Goal: Task Accomplishment & Management: Use online tool/utility

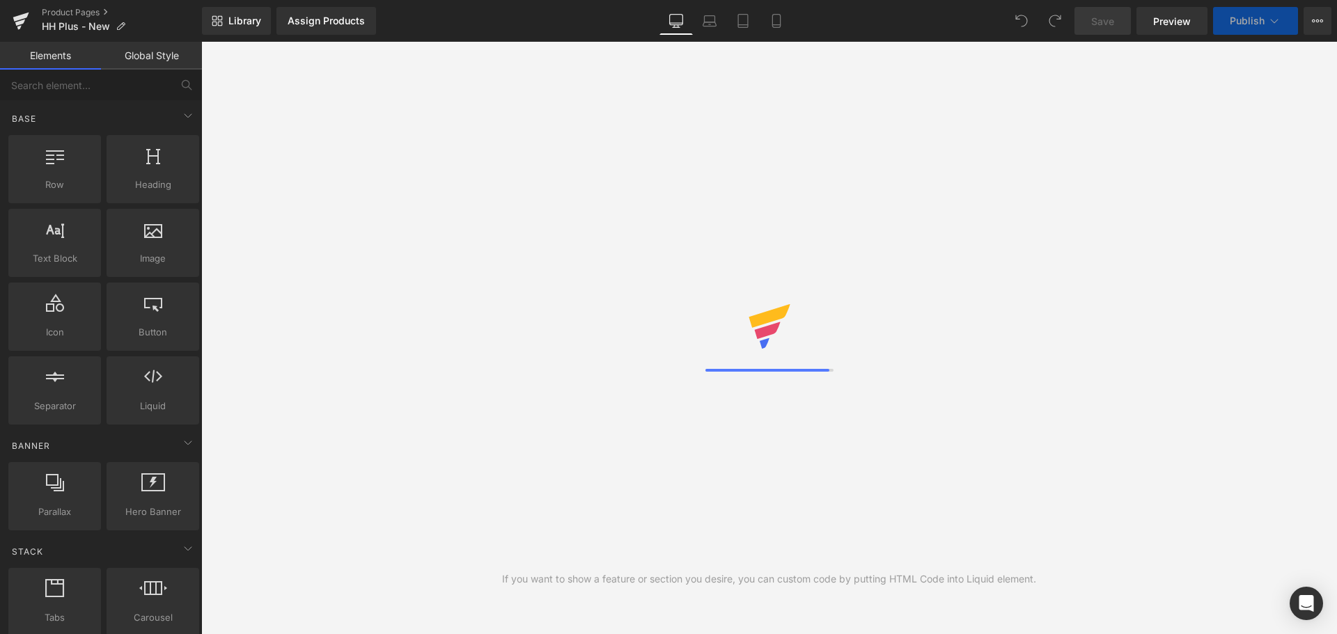
click at [521, 17] on div "Library Assign Products Product Preview No product match your search. Please tr…" at bounding box center [769, 21] width 1135 height 28
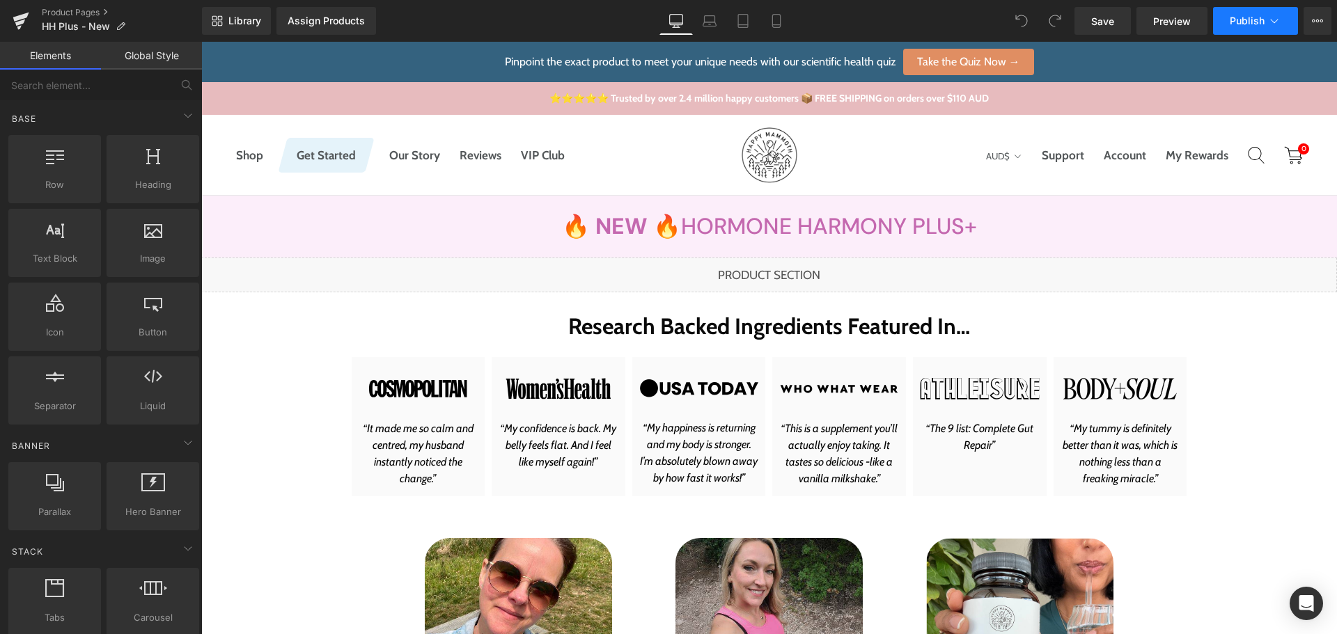
click at [1245, 29] on button "Publish" at bounding box center [1255, 21] width 85 height 28
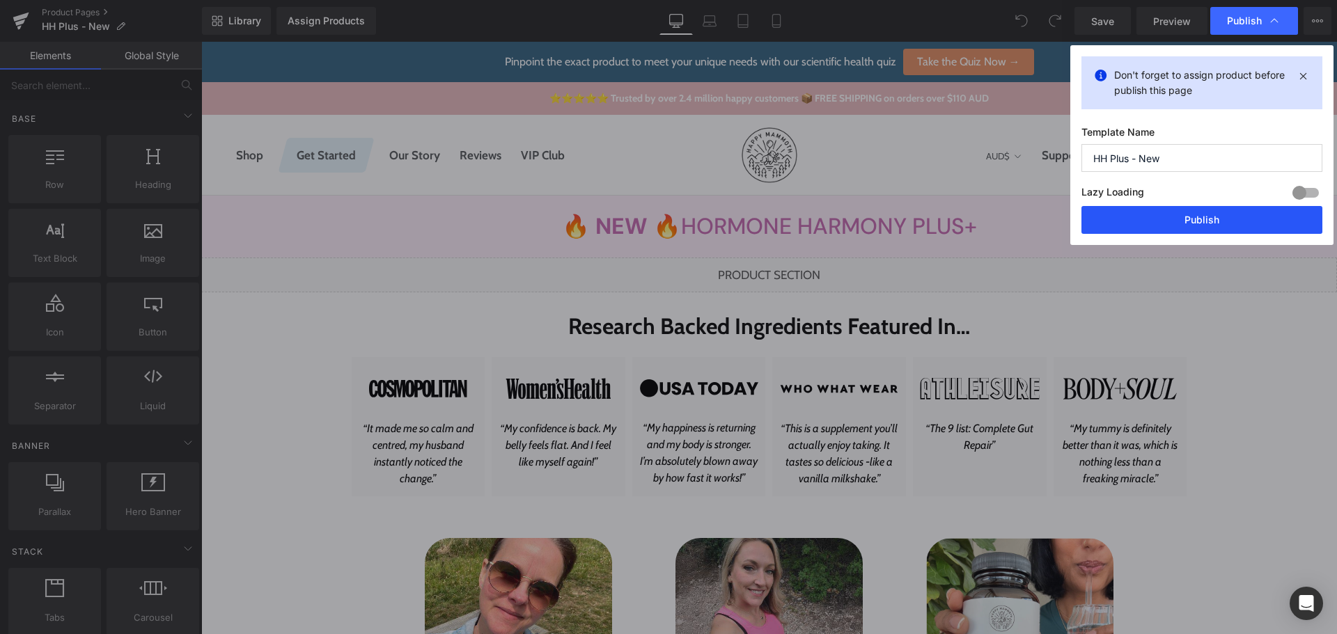
click at [1185, 228] on button "Publish" at bounding box center [1201, 220] width 241 height 28
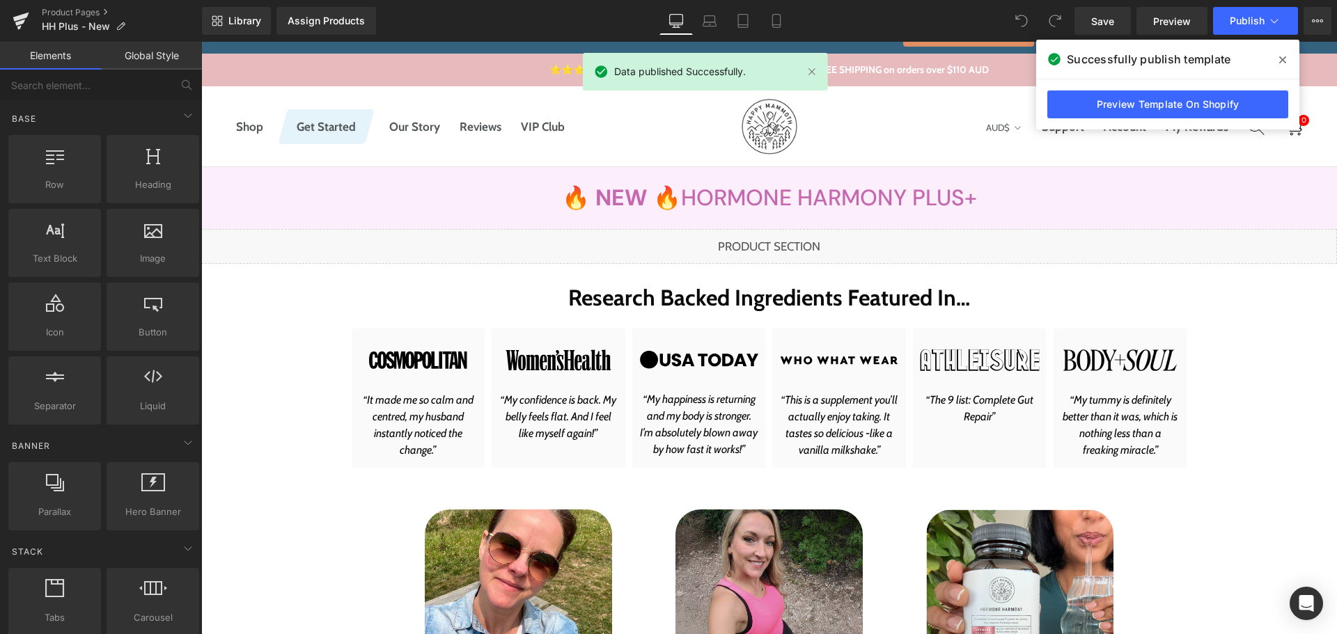
scroll to position [29, 0]
click at [1319, 16] on icon at bounding box center [1317, 20] width 11 height 11
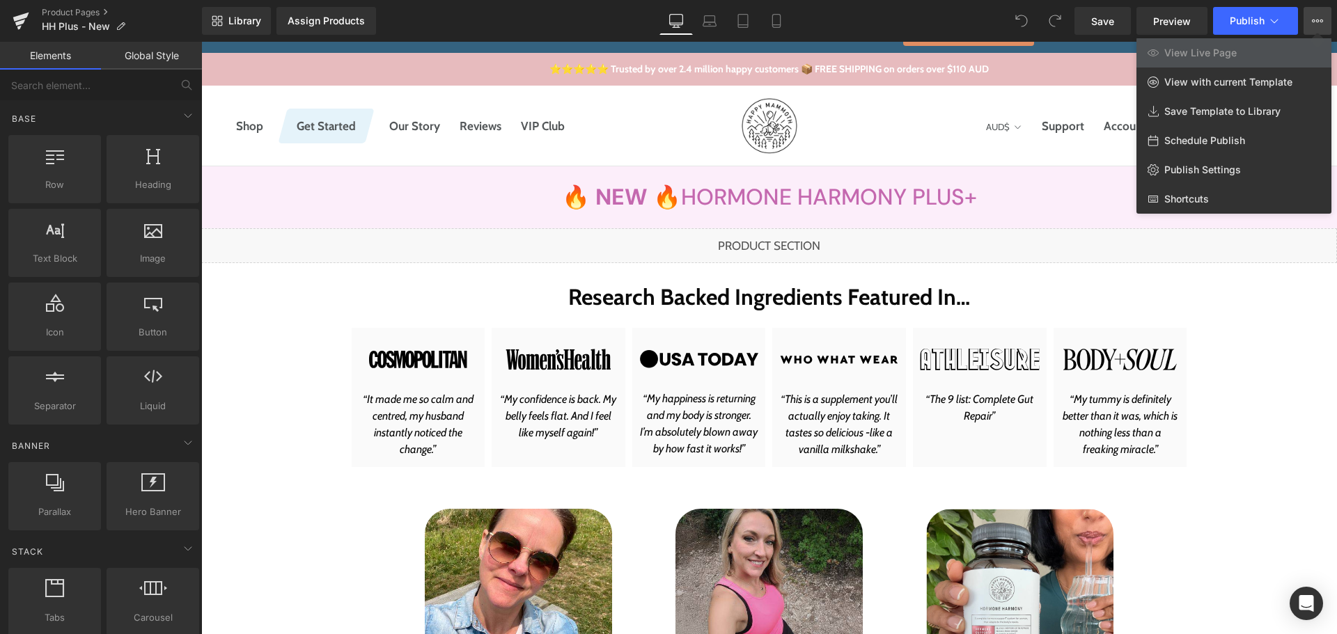
click at [1203, 55] on span "View Live Page" at bounding box center [1200, 53] width 72 height 13
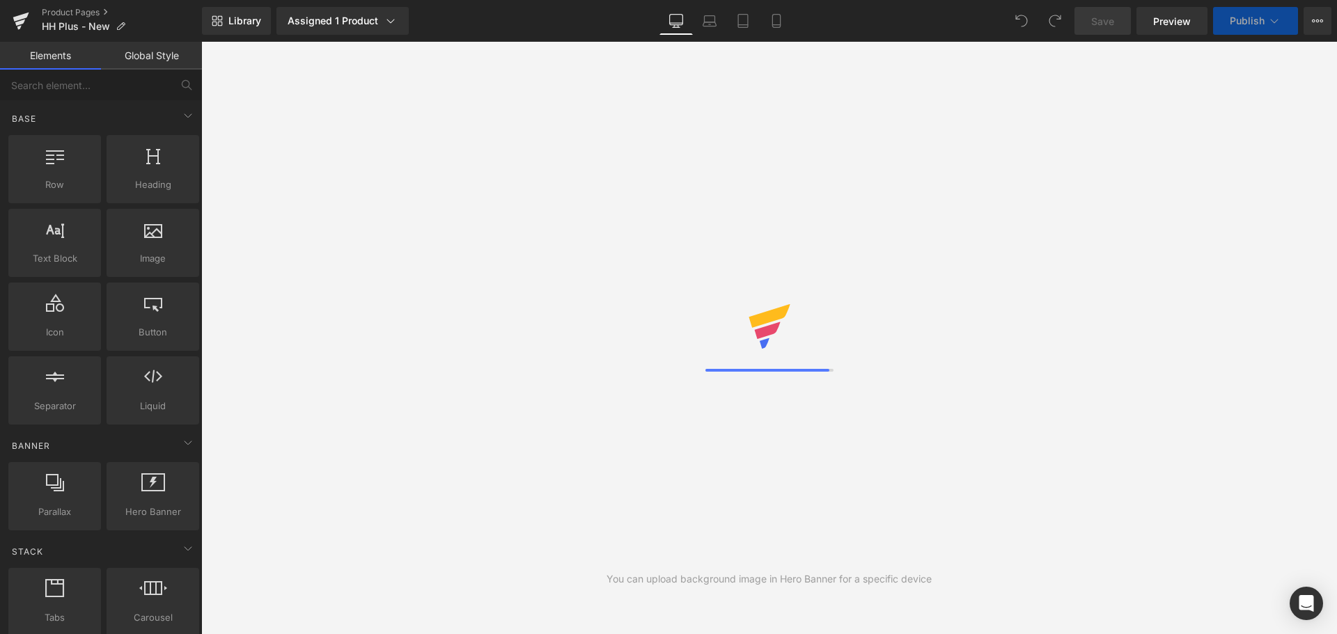
click at [520, 26] on div "Library Assigned 1 Product Product Preview New Hormone Harmony PLUS+ Manage ass…" at bounding box center [769, 21] width 1135 height 28
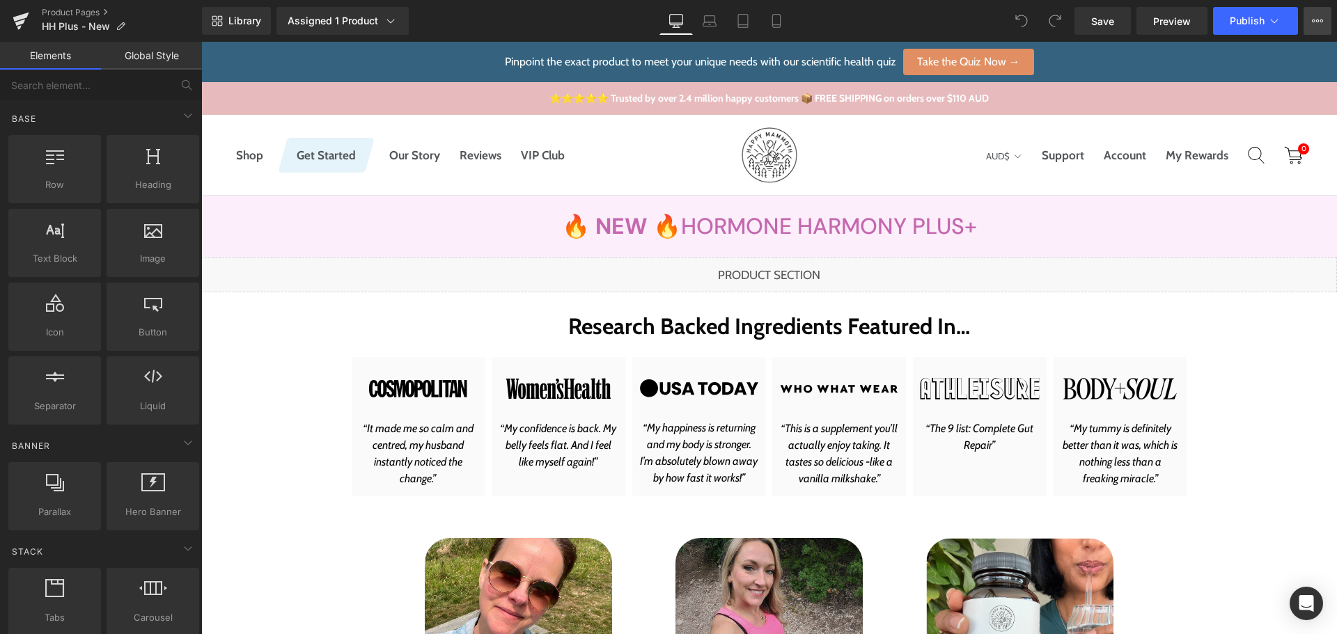
drag, startPoint x: 1315, startPoint y: 24, endPoint x: 1293, endPoint y: 44, distance: 29.1
click at [1315, 24] on icon at bounding box center [1317, 20] width 11 height 11
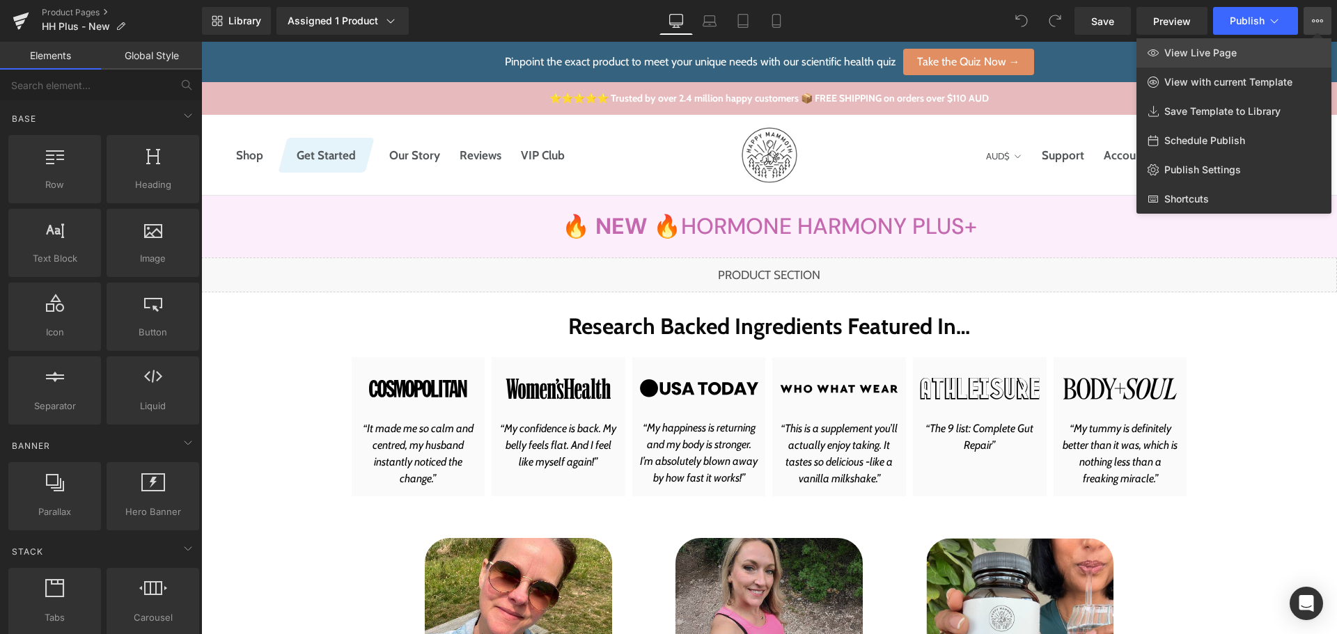
click at [1203, 56] on span "View Live Page" at bounding box center [1200, 53] width 72 height 13
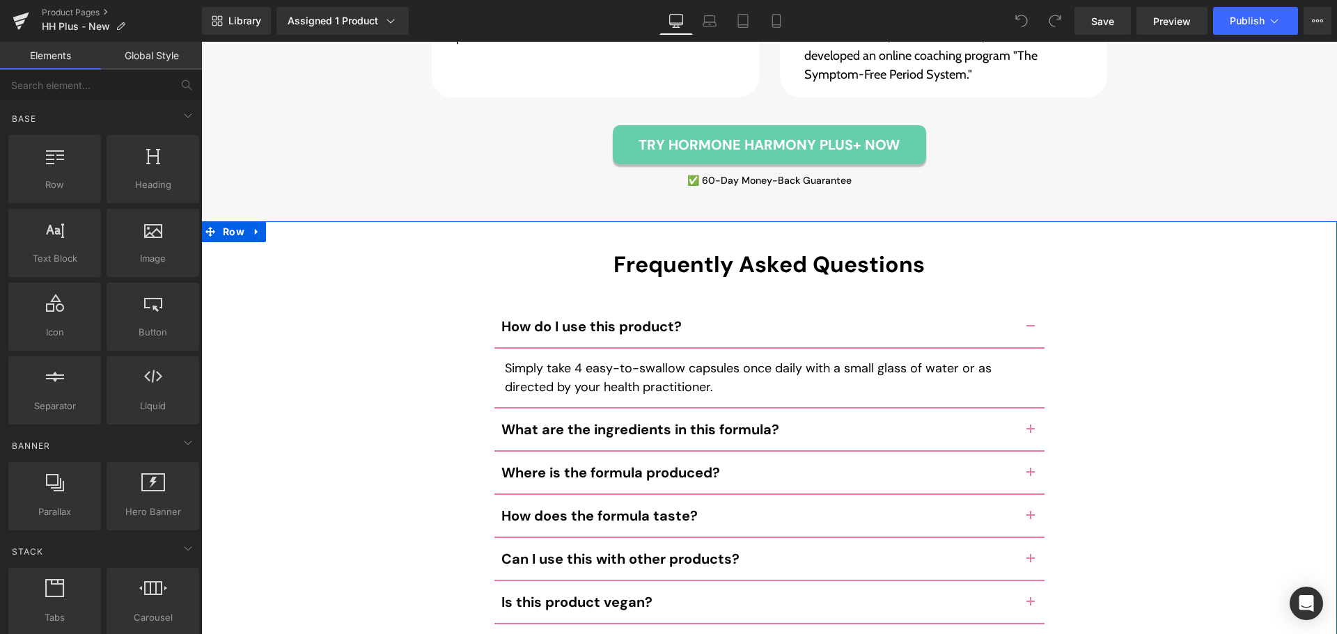
scroll to position [6408, 0]
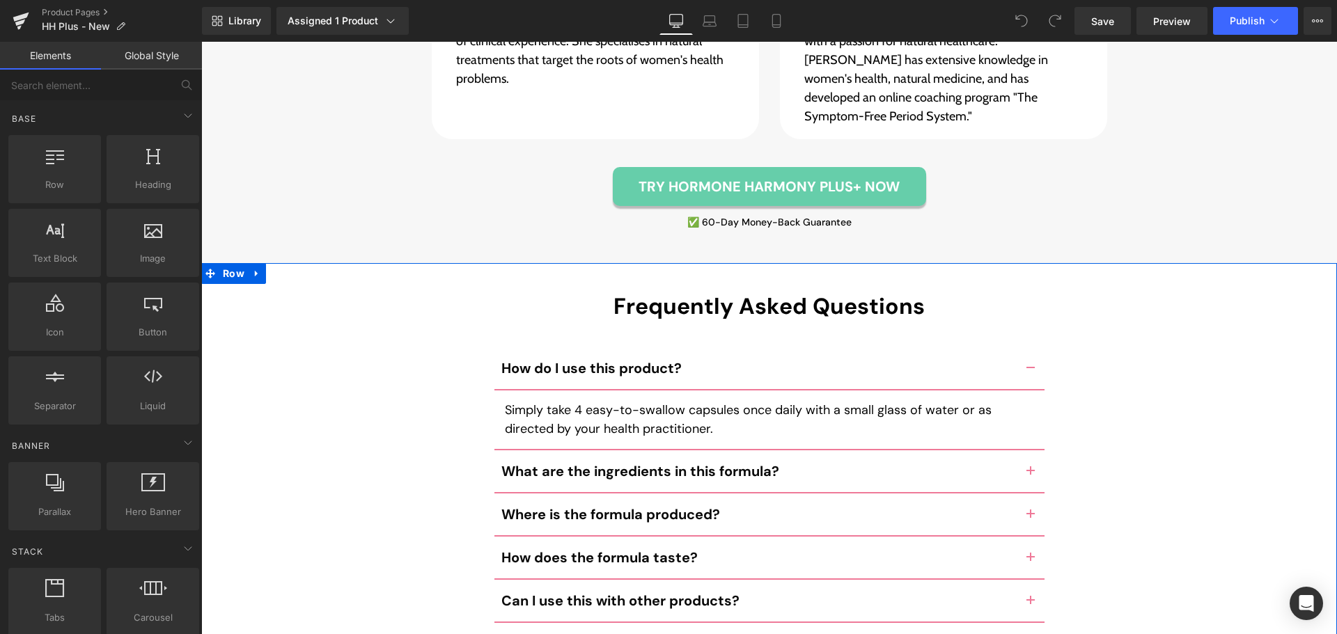
click at [1030, 475] on span "button" at bounding box center [1030, 475] width 0 height 0
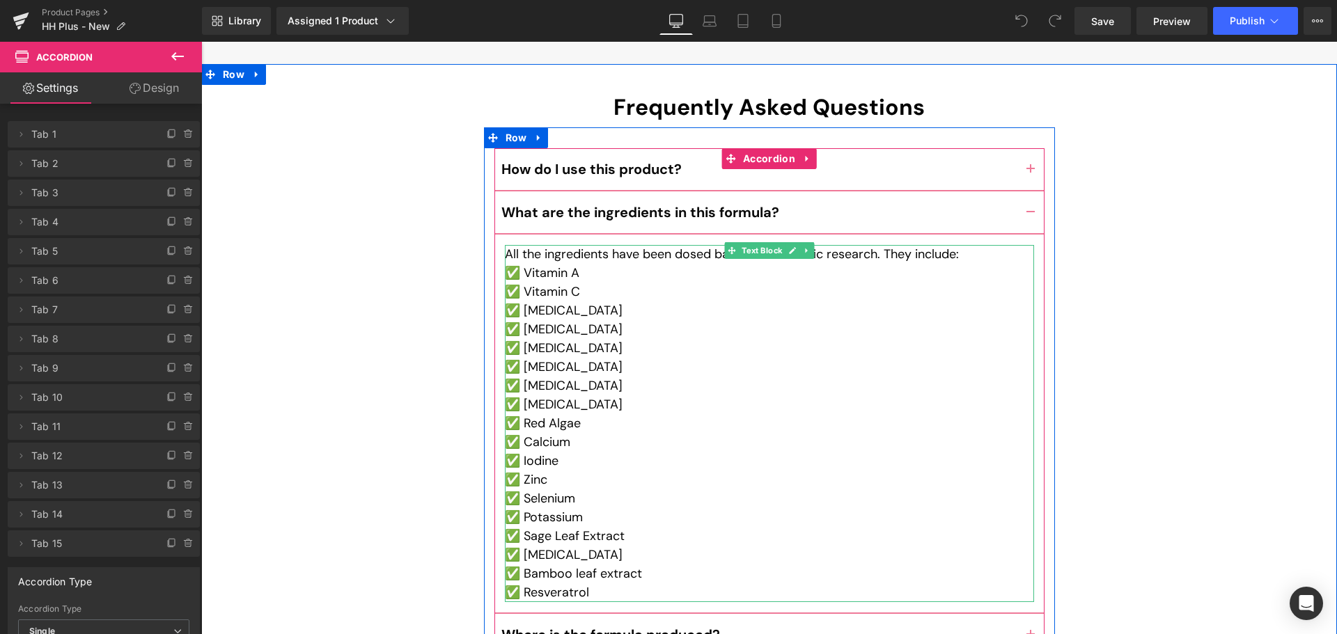
scroll to position [6617, 0]
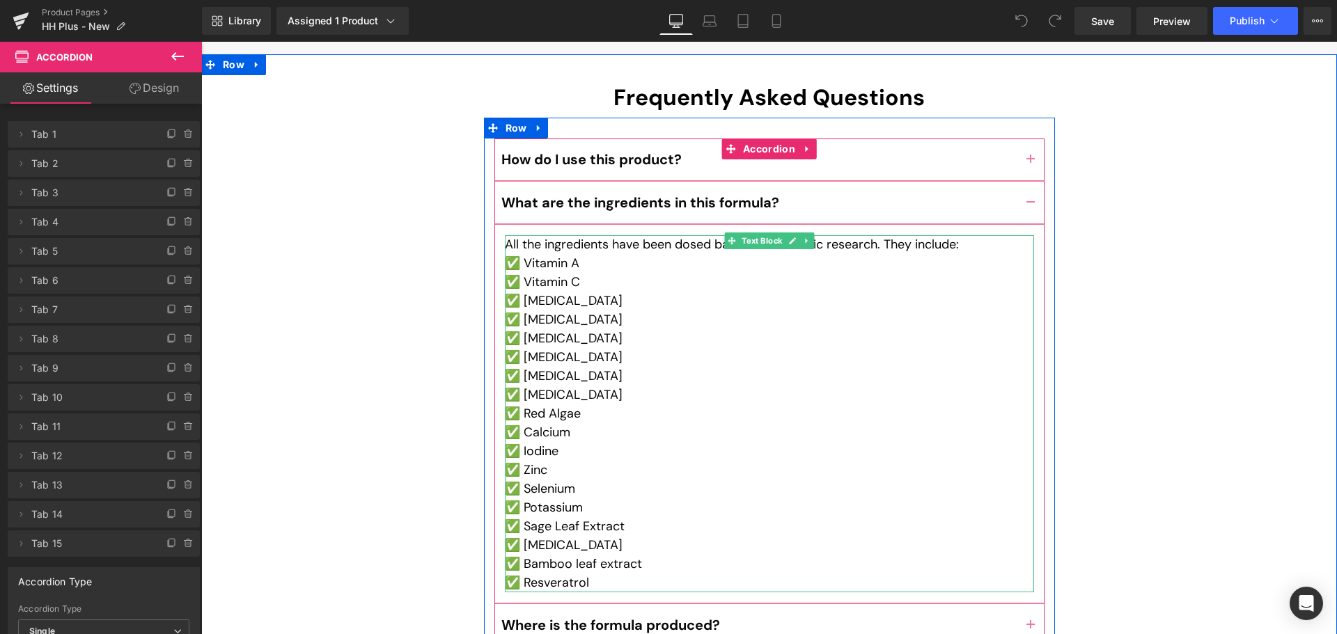
click at [614, 555] on p "✅ Bamboo leaf extract" at bounding box center [769, 564] width 529 height 19
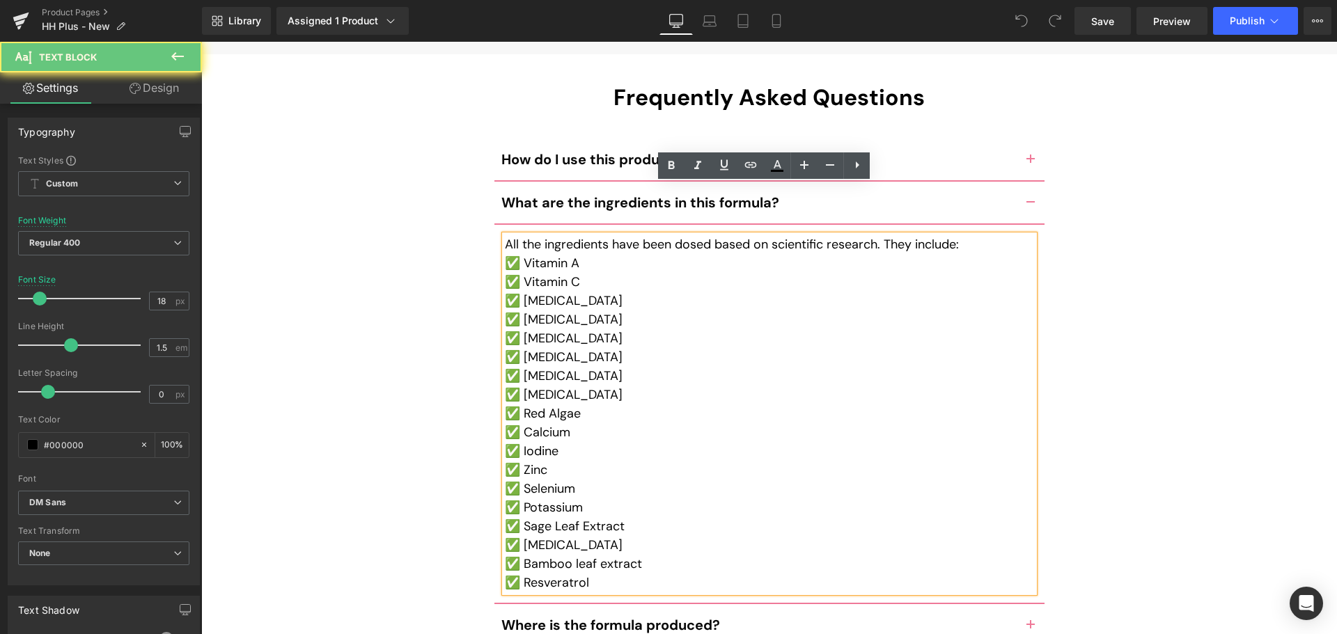
click at [611, 574] on p "✅ Resveratrol" at bounding box center [769, 583] width 529 height 19
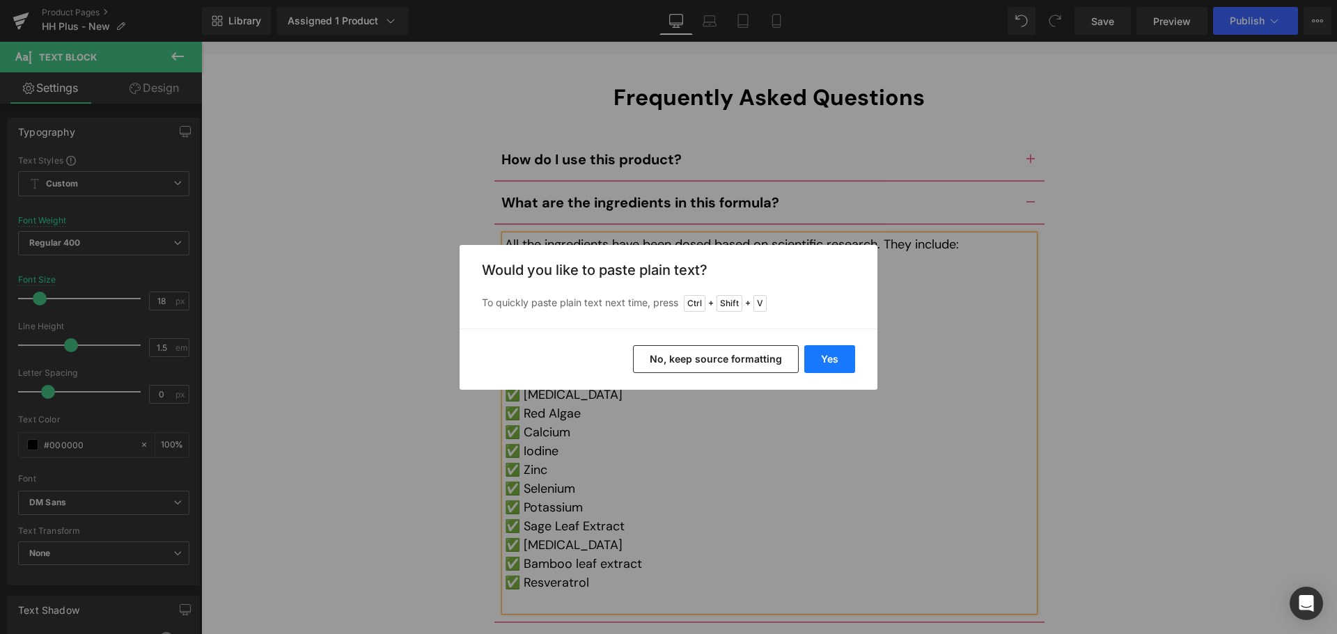
click at [815, 363] on button "Yes" at bounding box center [829, 359] width 51 height 28
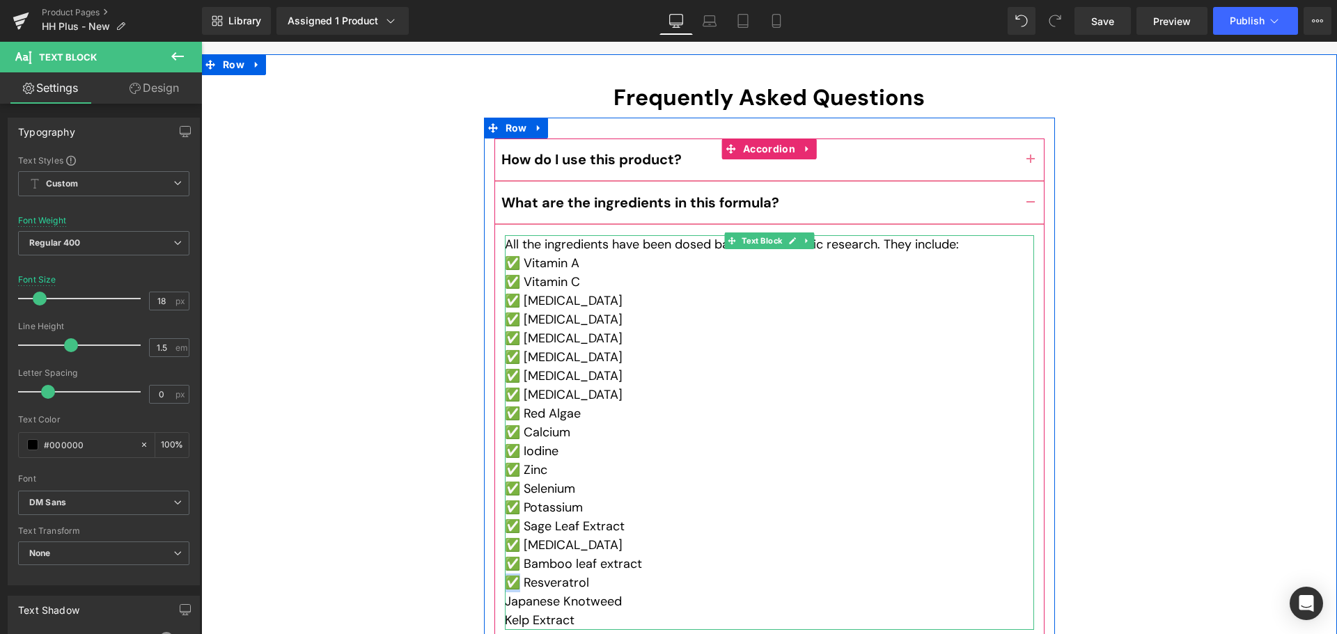
drag, startPoint x: 514, startPoint y: 533, endPoint x: 503, endPoint y: 530, distance: 11.5
click at [505, 574] on p "✅ Resveratrol" at bounding box center [769, 583] width 529 height 19
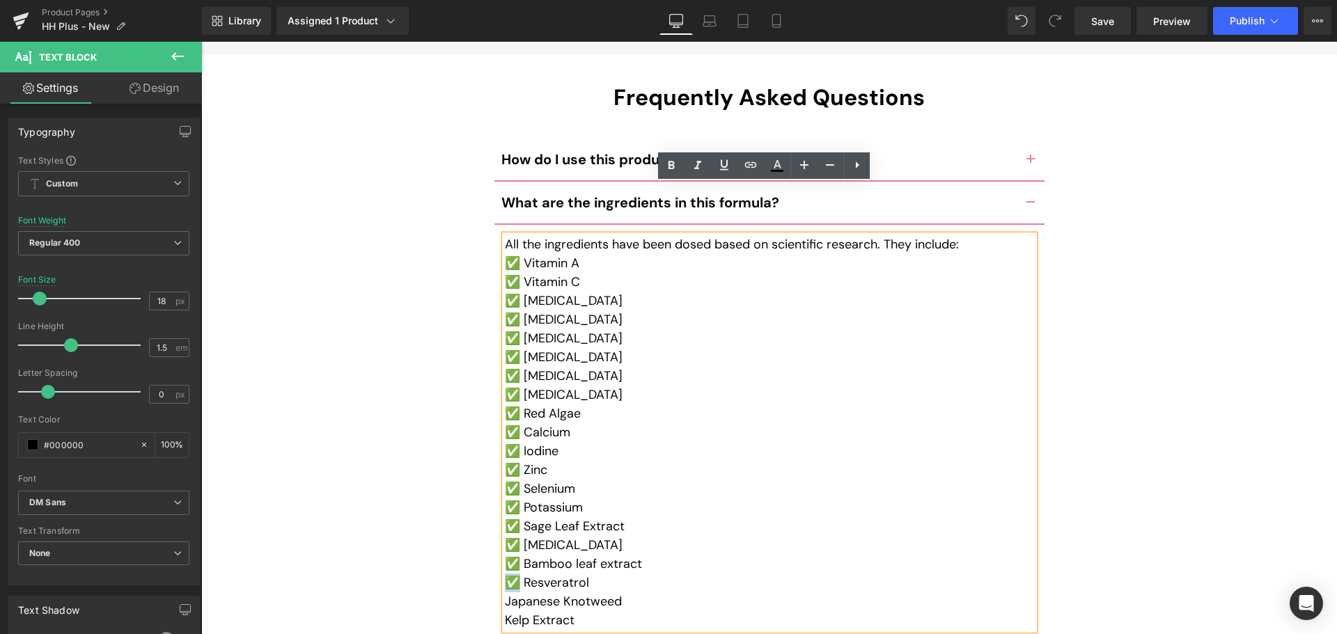
copy p "✅"
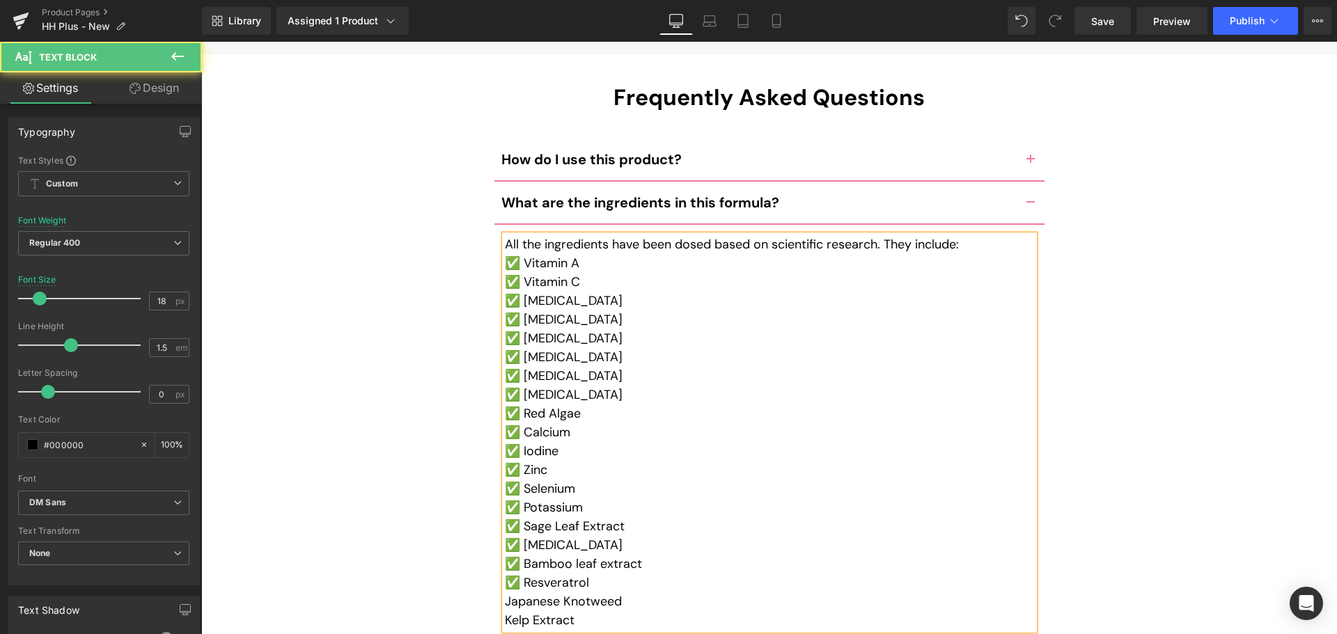
drag, startPoint x: 503, startPoint y: 547, endPoint x: 506, endPoint y: 564, distance: 17.1
click at [505, 592] on p "Japanese Knotweed" at bounding box center [769, 601] width 529 height 19
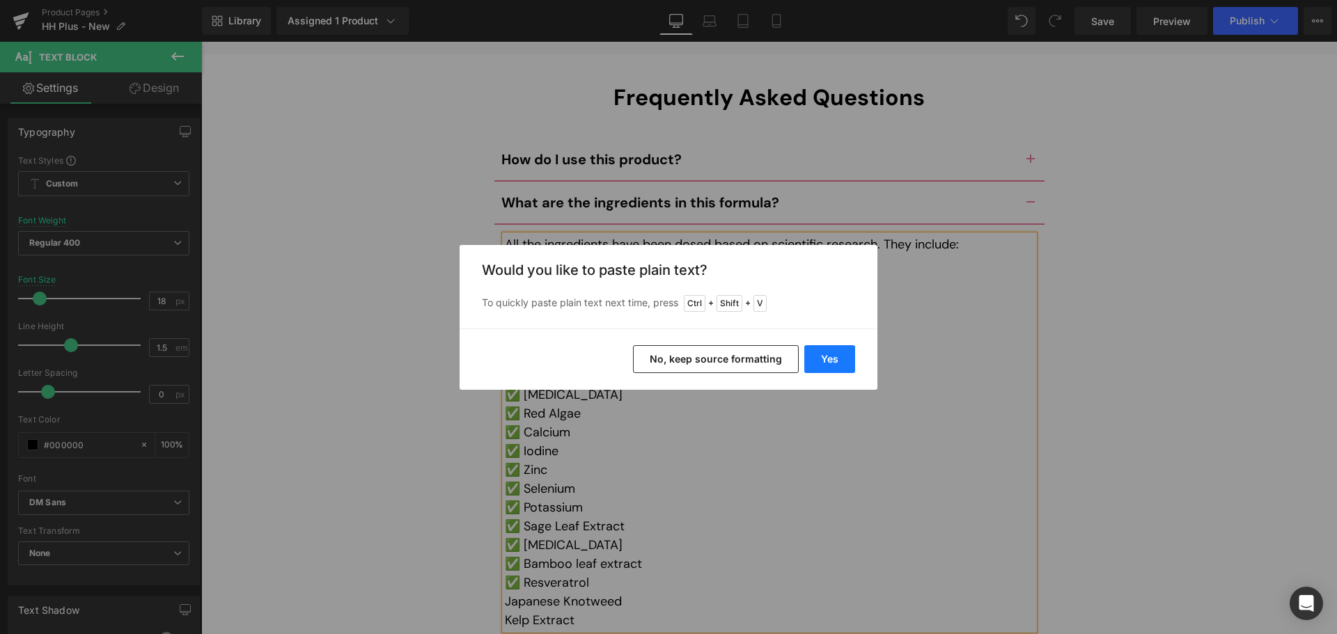
drag, startPoint x: 825, startPoint y: 361, endPoint x: 620, endPoint y: 322, distance: 208.5
click at [825, 361] on button "Yes" at bounding box center [829, 359] width 51 height 28
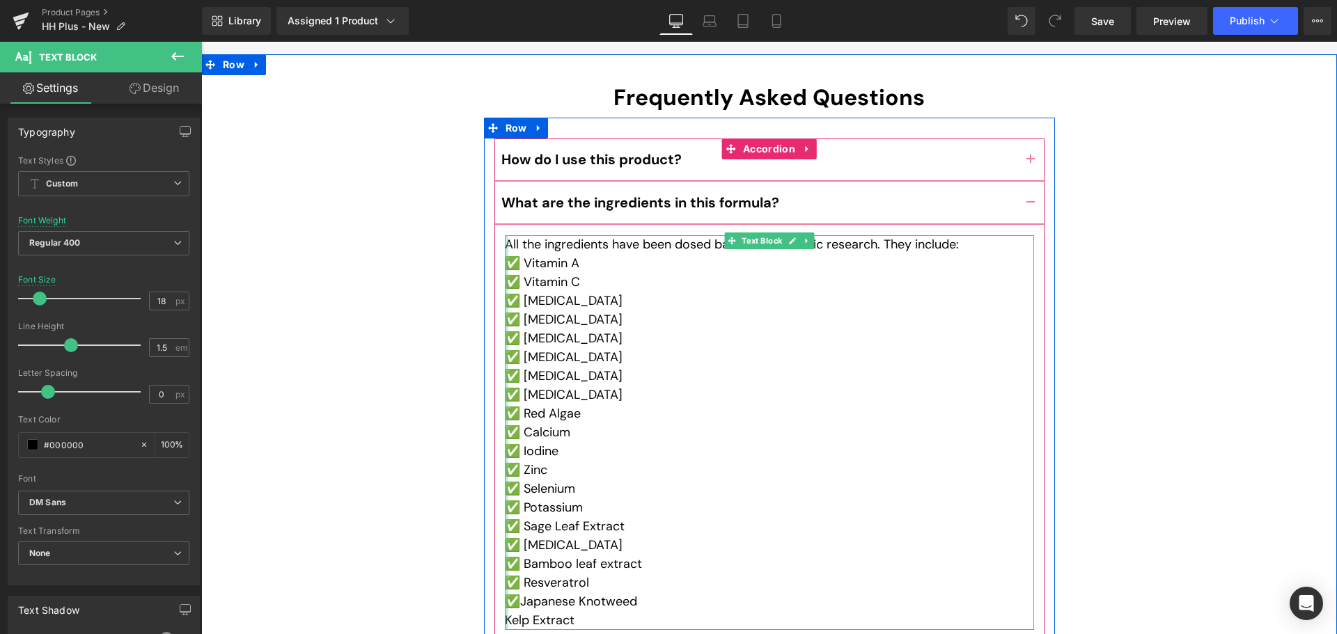
click at [505, 567] on div at bounding box center [506, 432] width 3 height 395
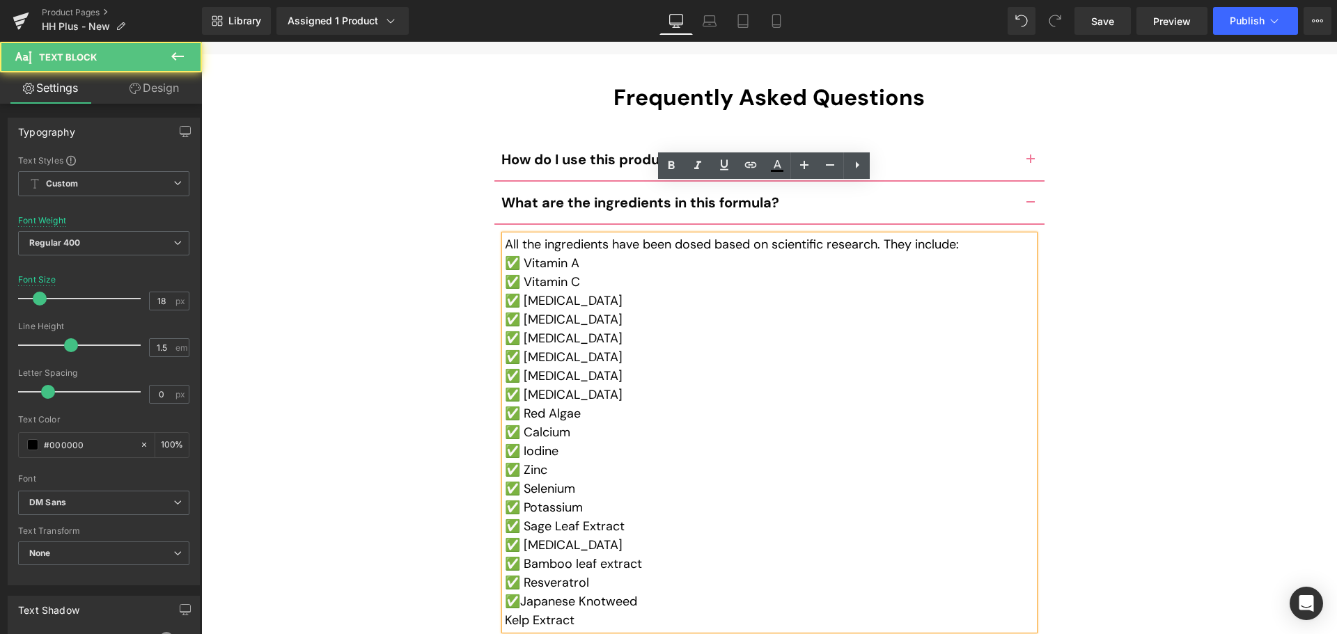
click at [507, 611] on p "Kelp Extract" at bounding box center [769, 620] width 529 height 19
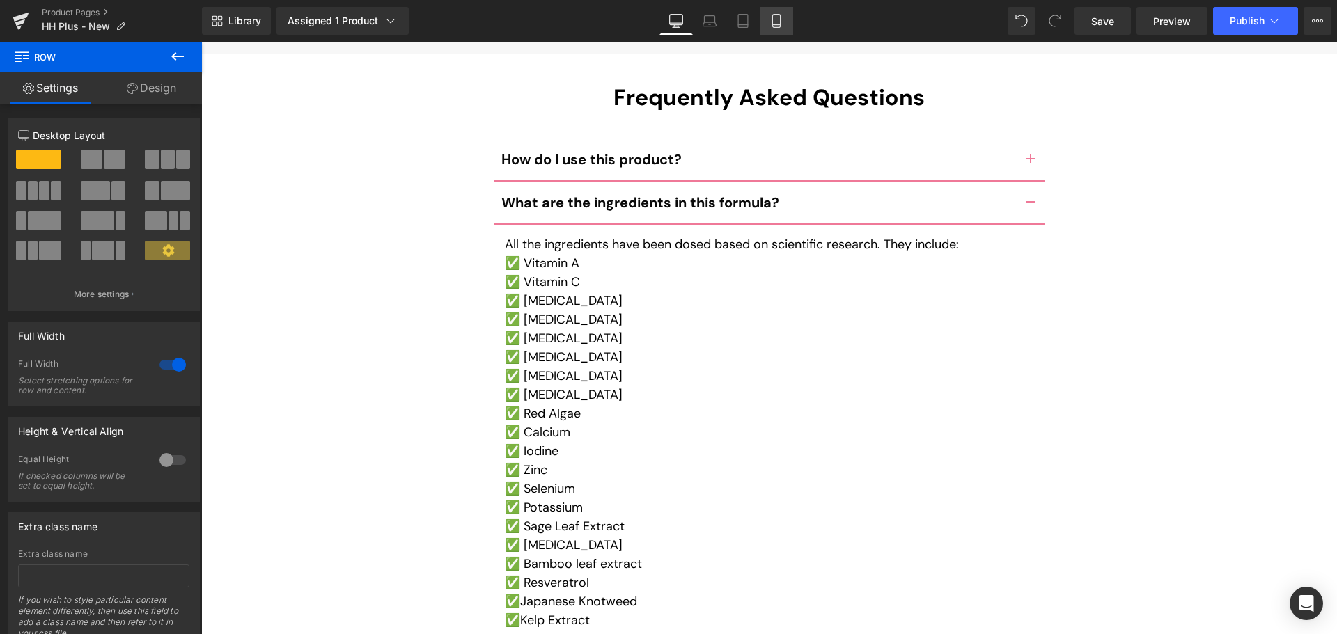
drag, startPoint x: 299, startPoint y: 69, endPoint x: 788, endPoint y: 18, distance: 491.3
click at [788, 18] on link "Mobile" at bounding box center [775, 21] width 33 height 28
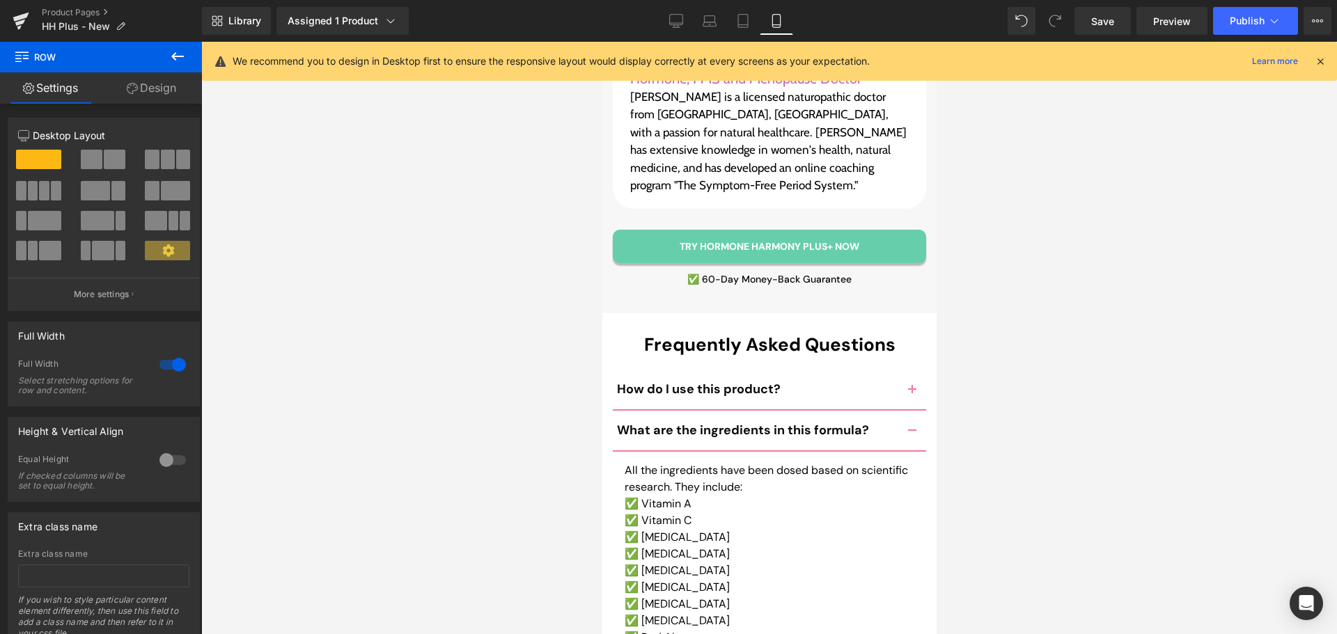
scroll to position [13563, 0]
click at [1321, 61] on icon at bounding box center [1320, 61] width 13 height 13
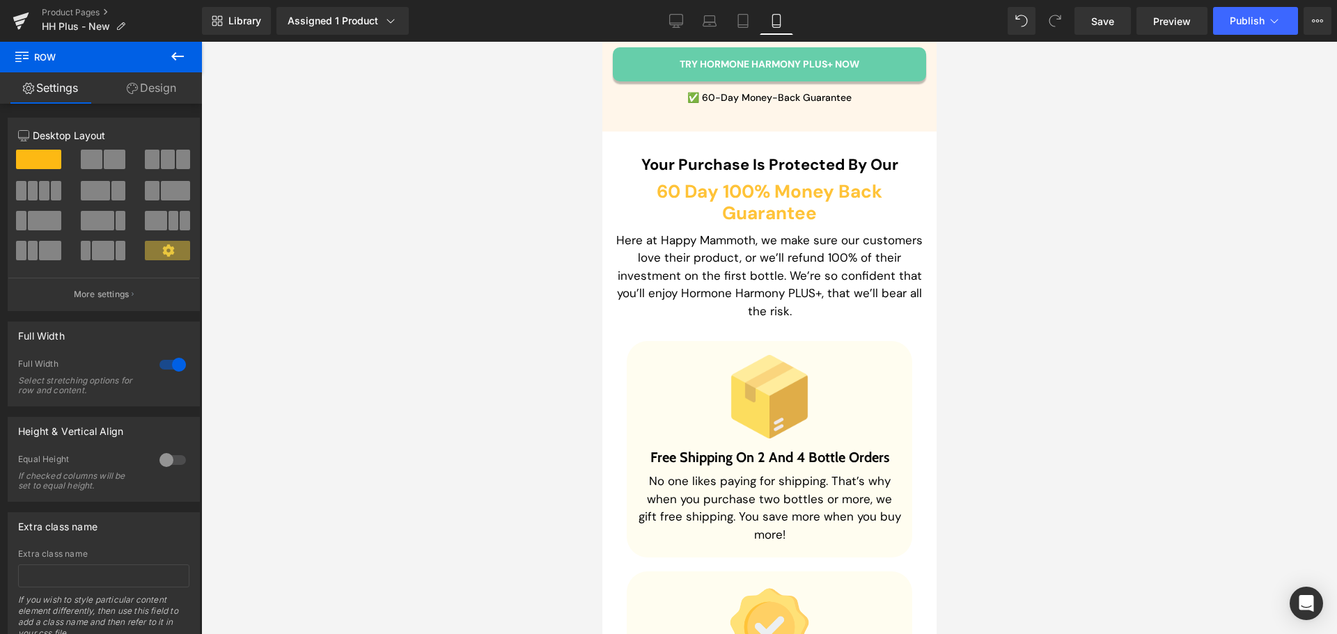
scroll to position [10296, 0]
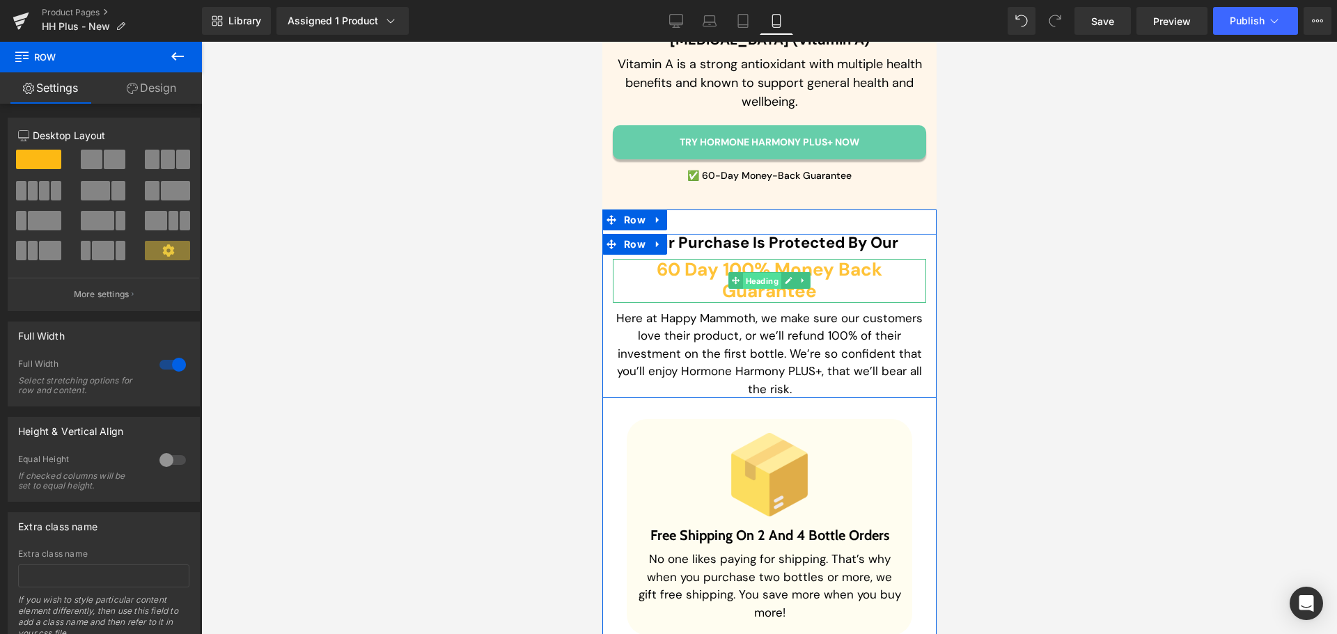
click at [767, 290] on span "Heading" at bounding box center [761, 281] width 38 height 17
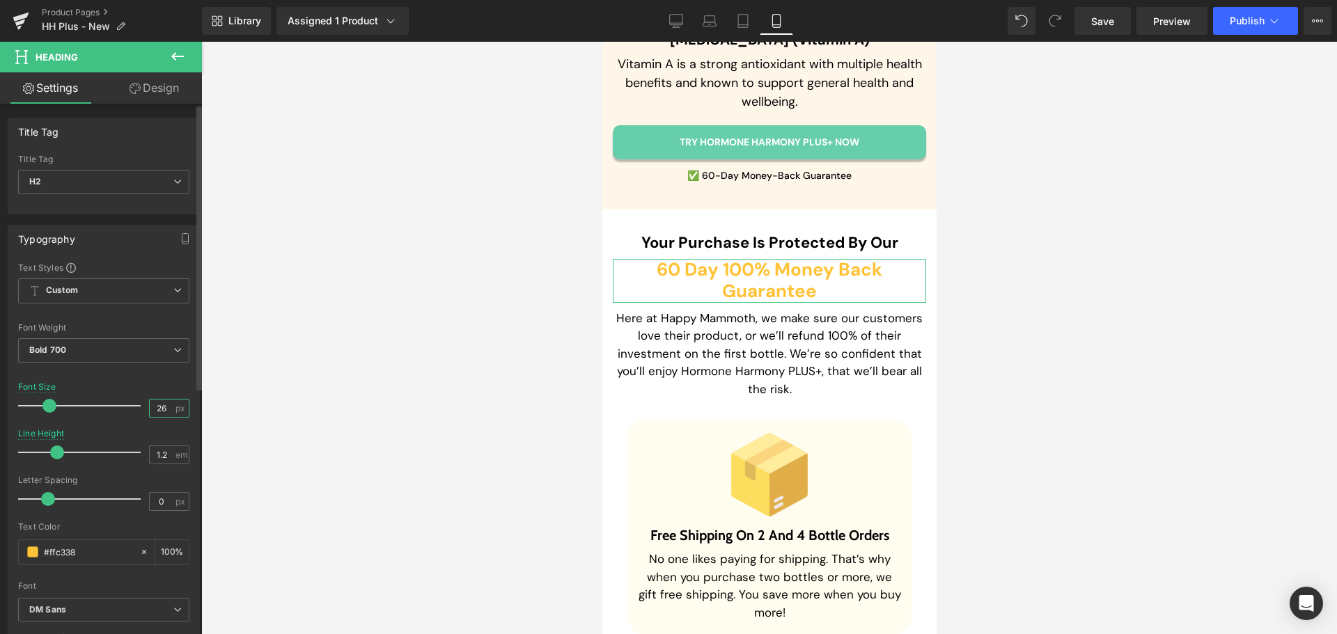
click at [150, 410] on input "26" at bounding box center [162, 408] width 24 height 17
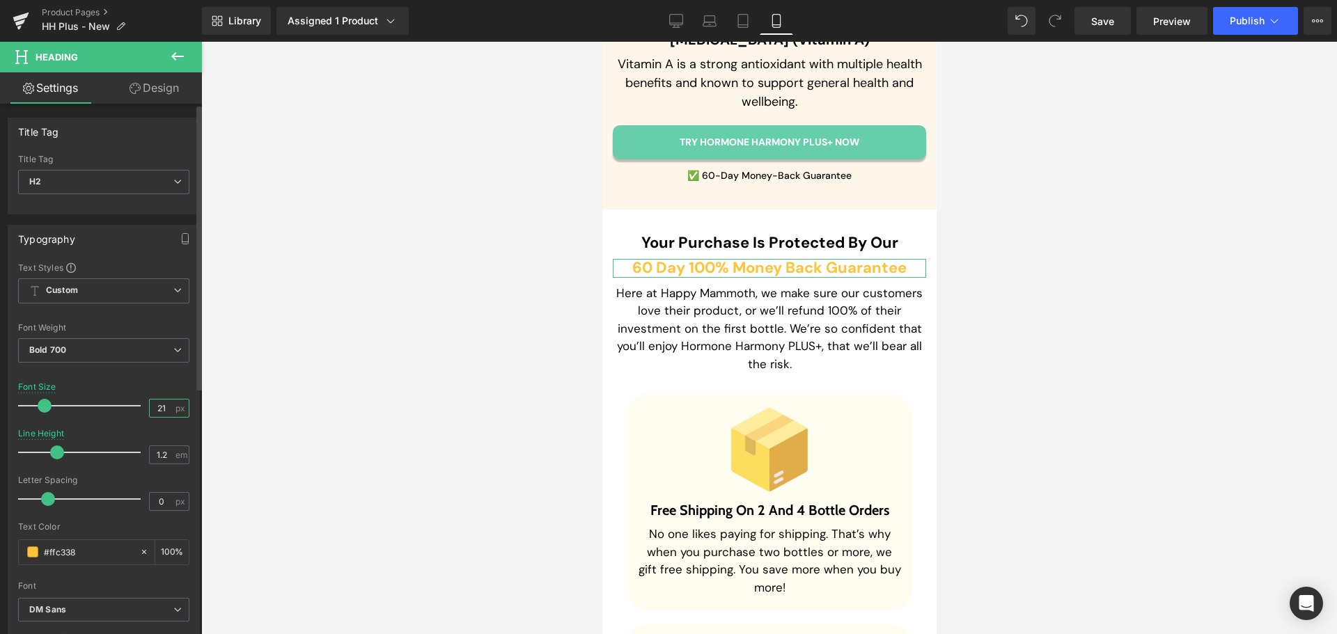
type input "20"
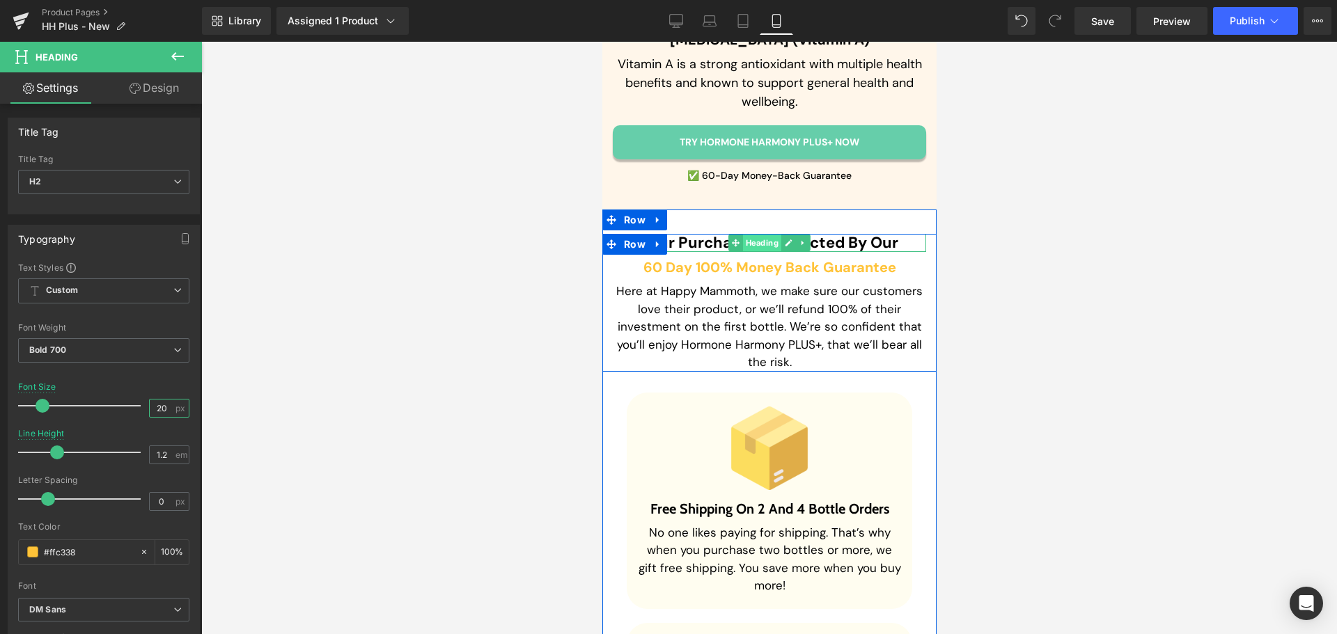
drag, startPoint x: 968, startPoint y: 297, endPoint x: 751, endPoint y: 260, distance: 219.7
click at [751, 251] on span "Heading" at bounding box center [761, 243] width 38 height 17
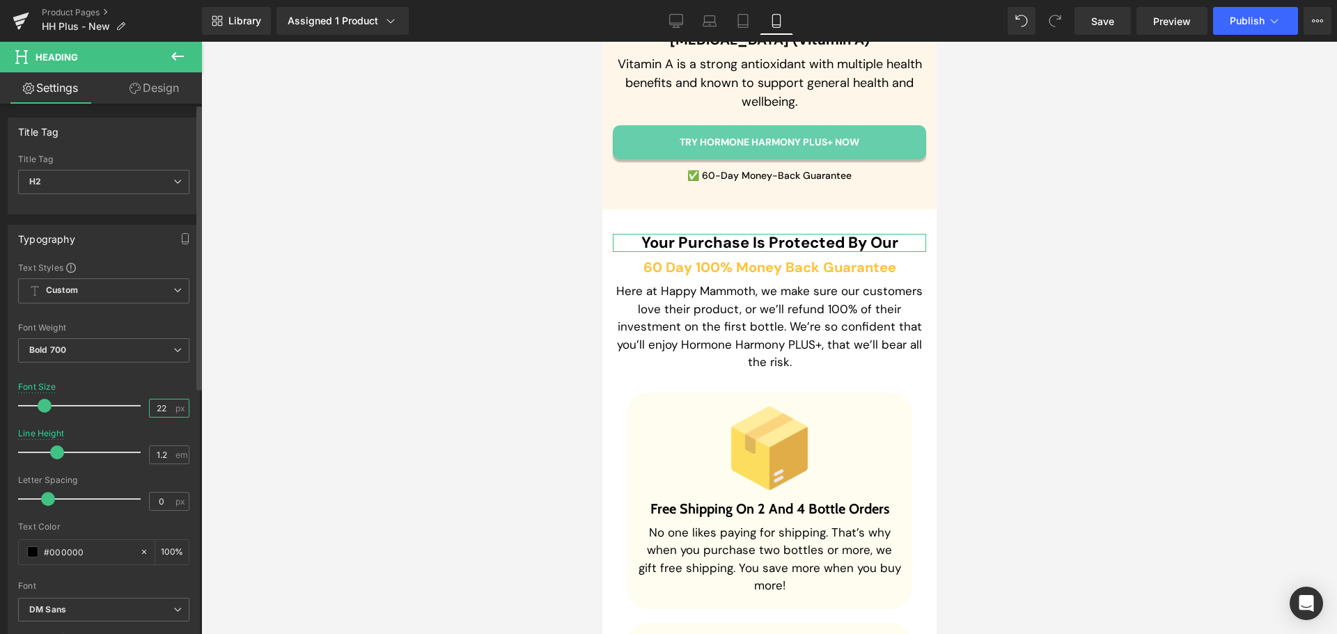
click at [152, 404] on input "22" at bounding box center [162, 408] width 24 height 17
type input "18"
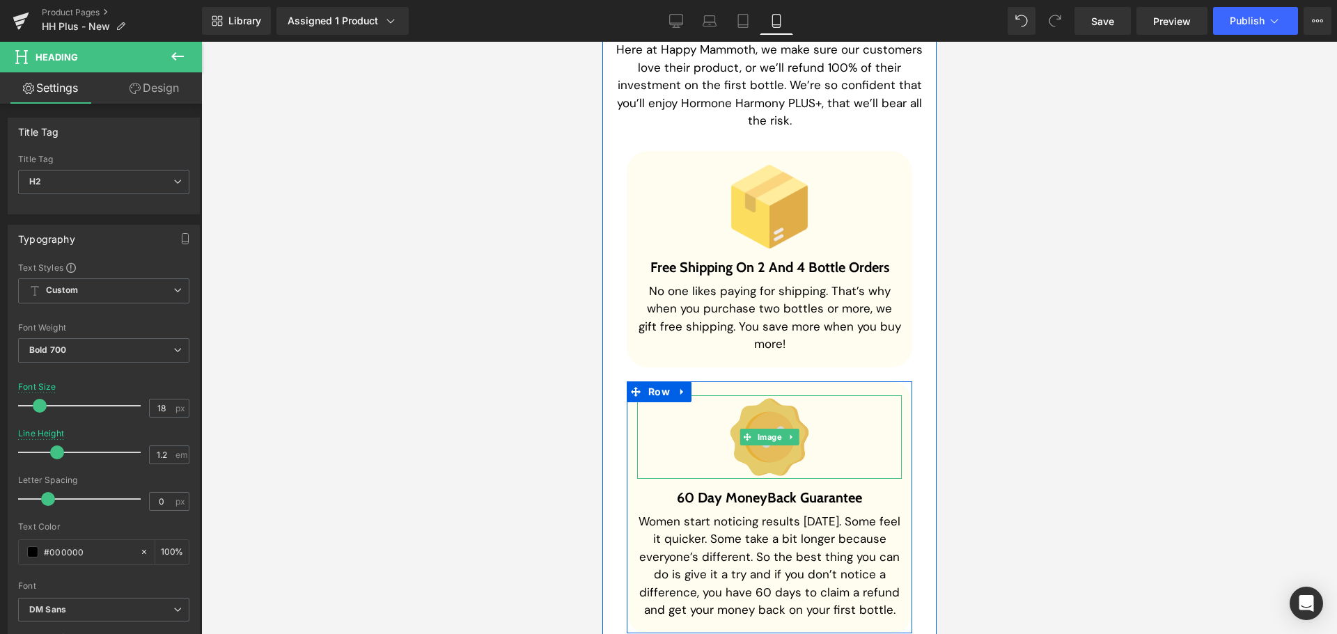
scroll to position [10505, 0]
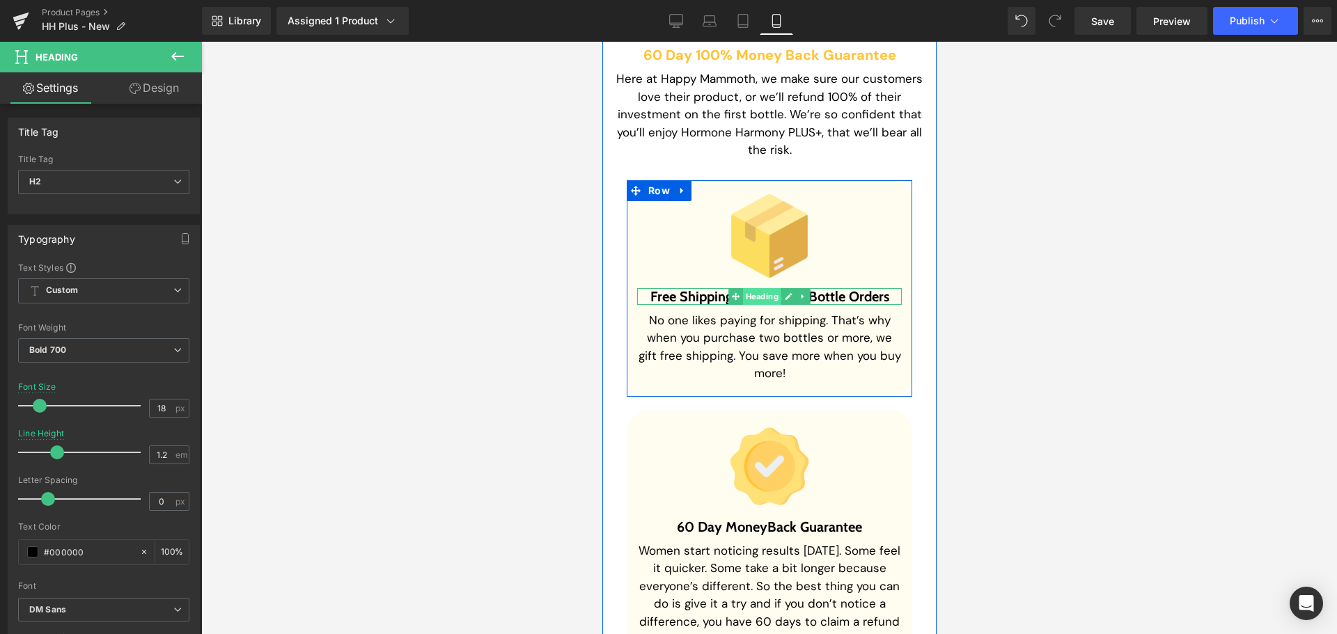
click at [752, 305] on span "Heading" at bounding box center [761, 296] width 38 height 17
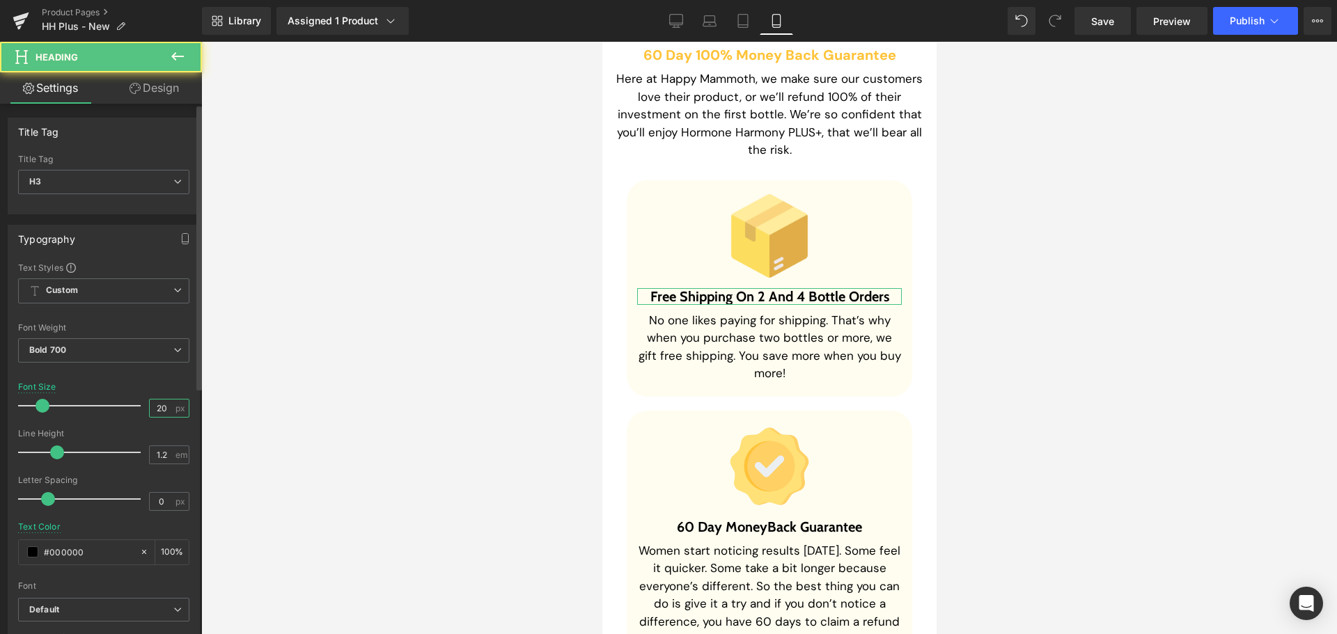
click at [162, 409] on input "20" at bounding box center [162, 408] width 24 height 17
type input "18"
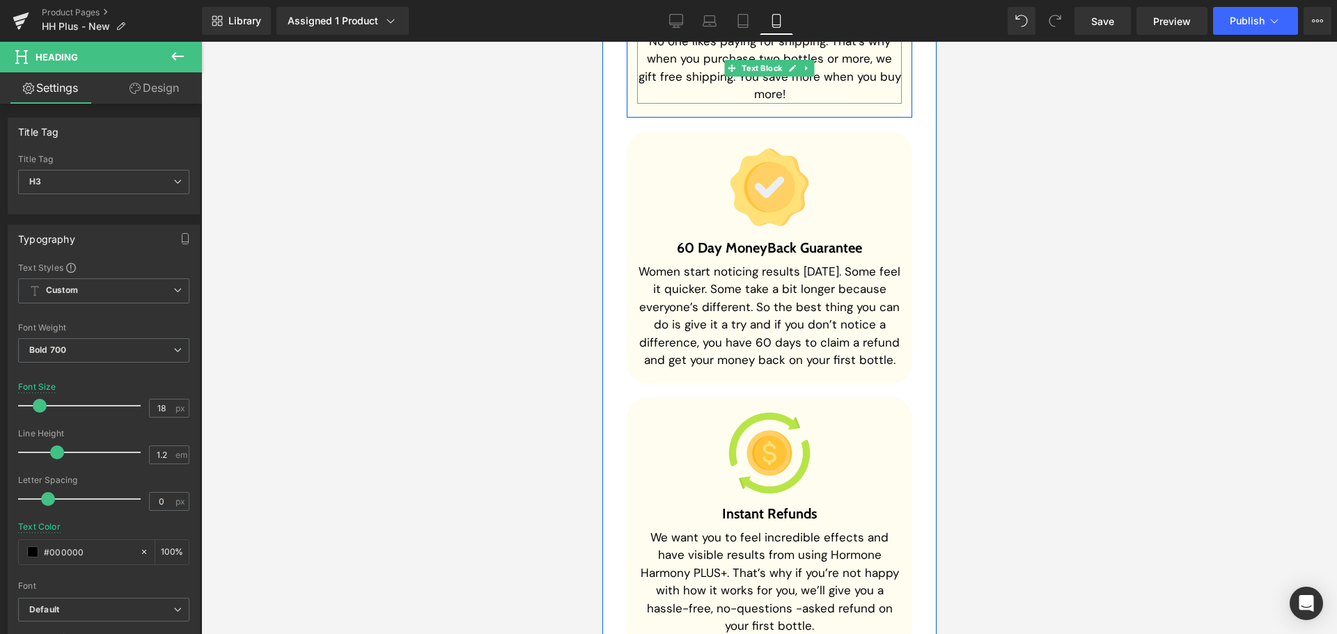
scroll to position [10783, 0]
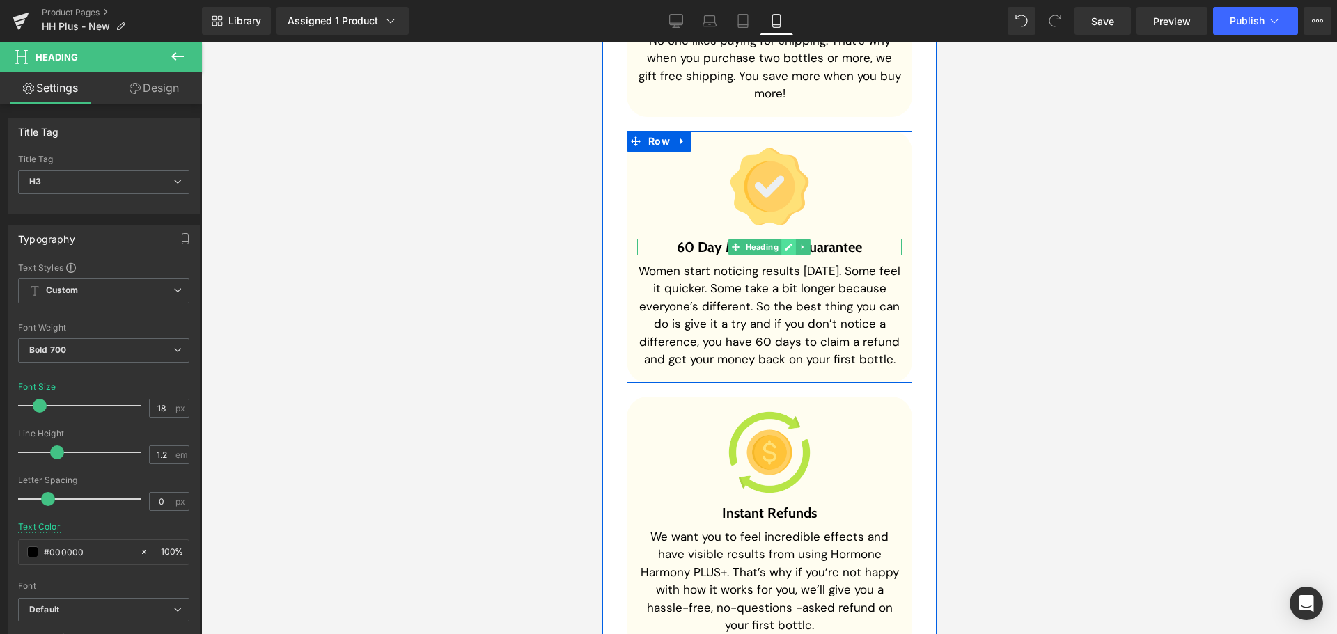
click at [785, 251] on icon at bounding box center [788, 247] width 7 height 7
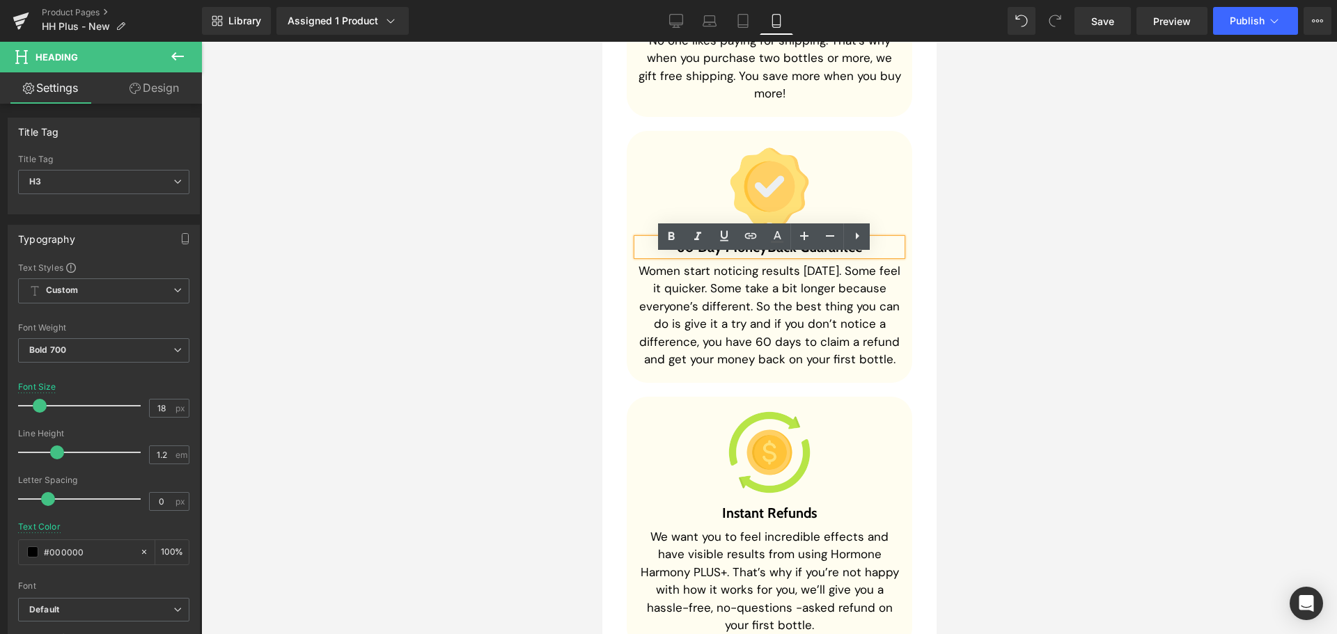
click at [759, 255] on h3 "60 Day Money Back Guarantee" at bounding box center [768, 247] width 265 height 17
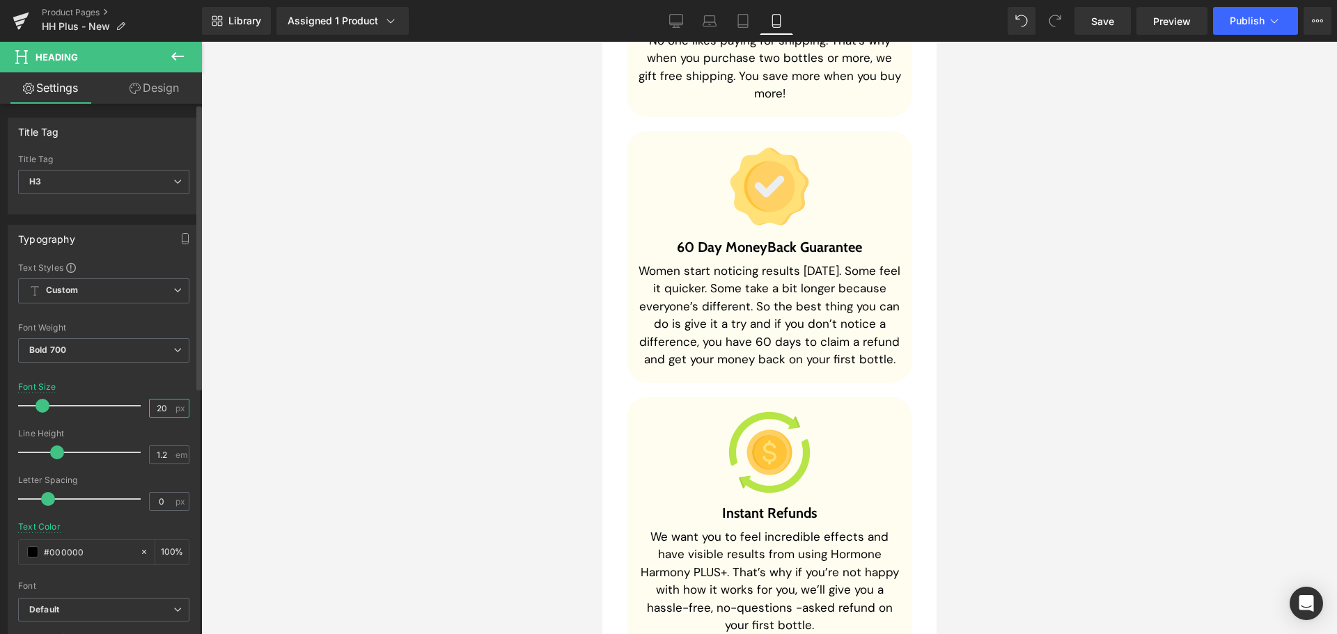
click at [159, 407] on input "20" at bounding box center [162, 408] width 24 height 17
type input "18"
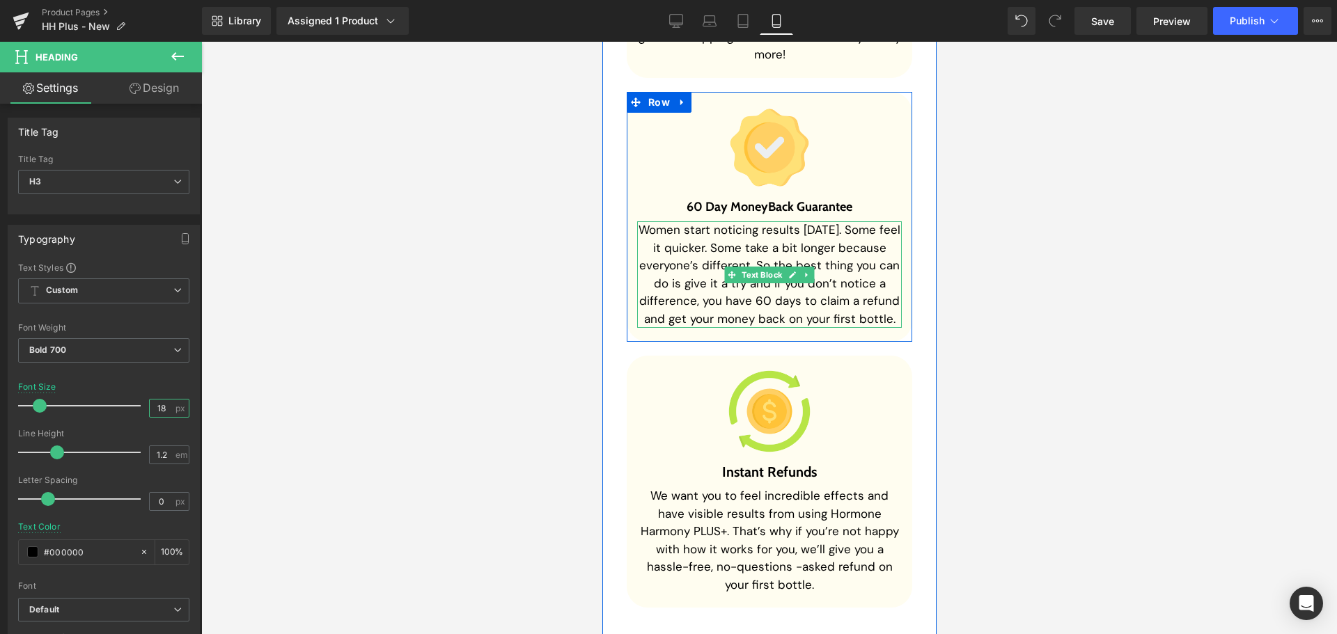
scroll to position [10992, 0]
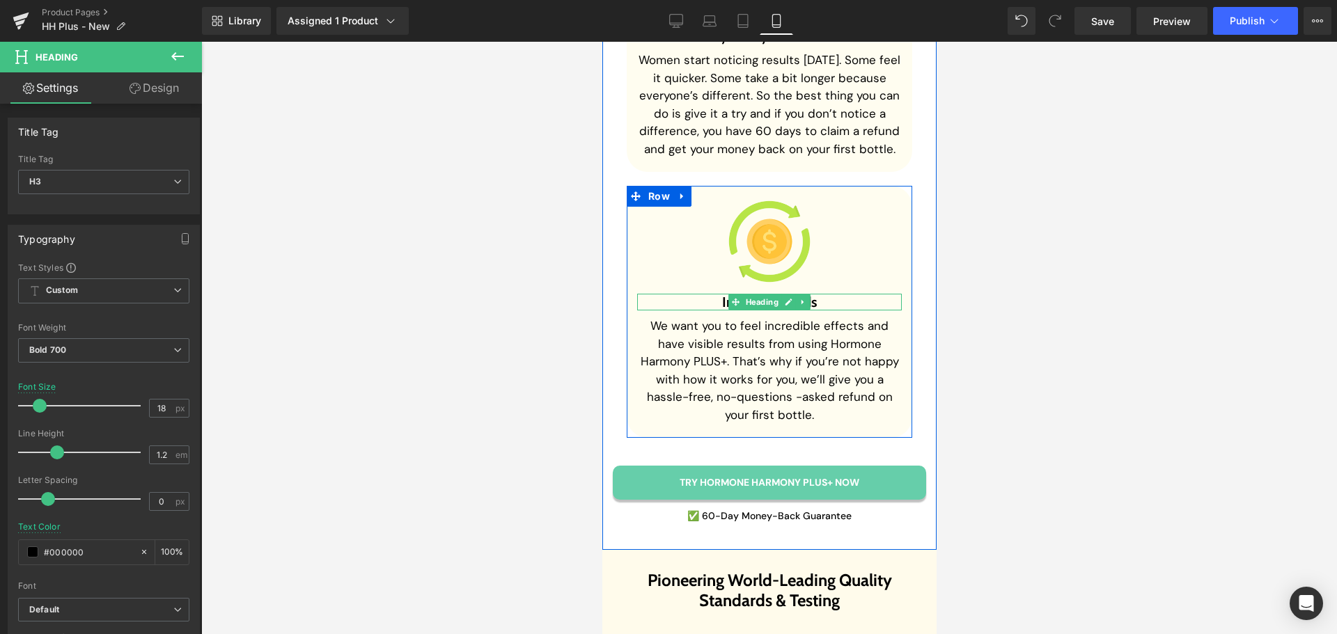
click at [757, 310] on span "Heading" at bounding box center [761, 302] width 38 height 17
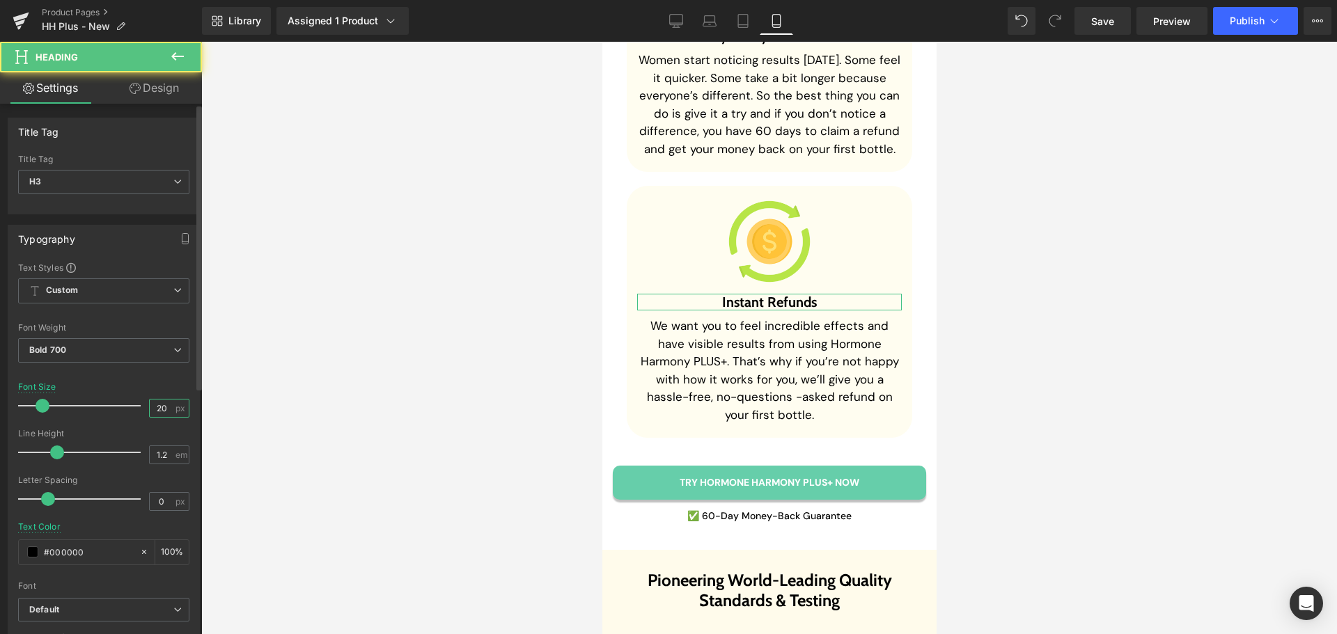
click at [162, 409] on input "20" at bounding box center [162, 408] width 24 height 17
type input "18"
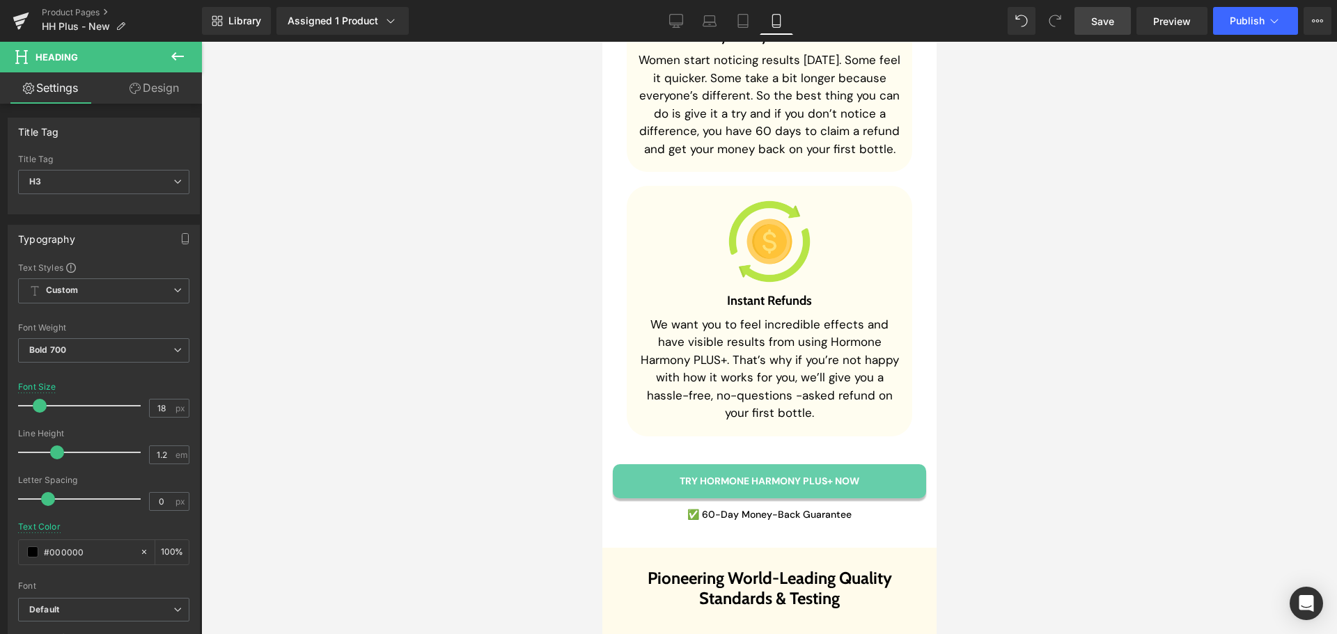
click at [1112, 15] on span "Save" at bounding box center [1102, 21] width 23 height 15
click at [869, 17] on div "Library Assigned 1 Product Product Preview New Hormone Harmony PLUS+ Manage ass…" at bounding box center [769, 21] width 1135 height 28
click at [1165, 23] on span "Preview" at bounding box center [1172, 21] width 38 height 15
click at [1313, 19] on icon at bounding box center [1317, 20] width 11 height 11
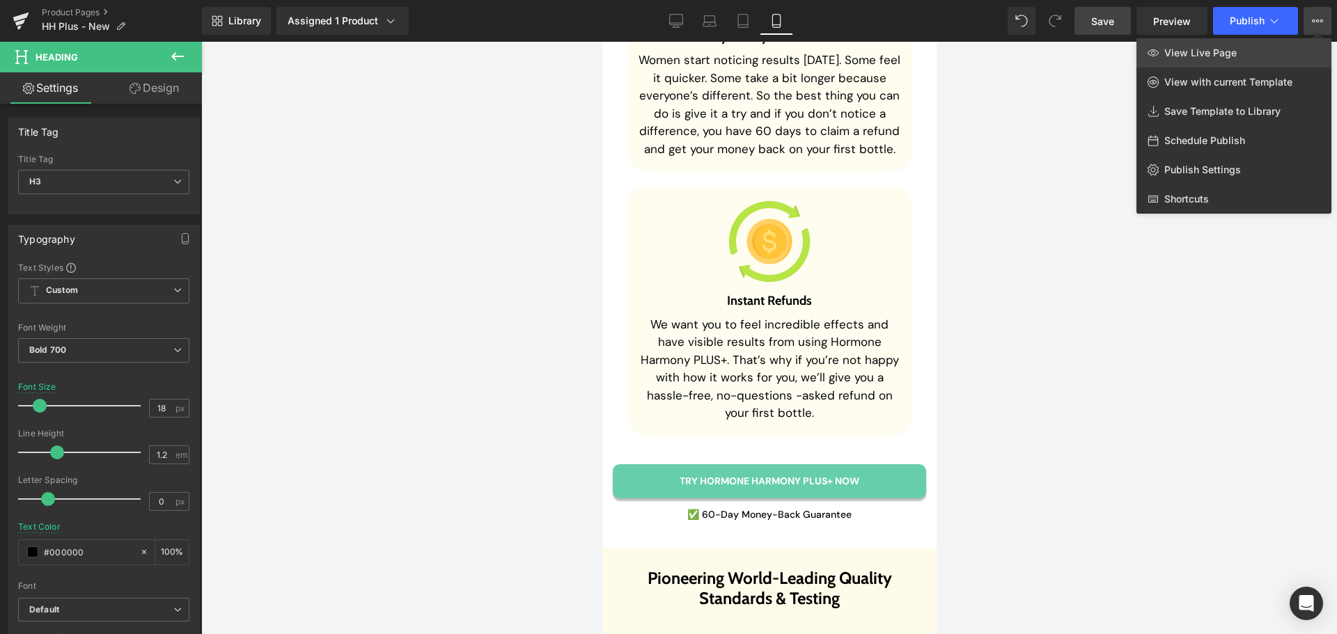
click at [1209, 51] on span "View Live Page" at bounding box center [1200, 53] width 72 height 13
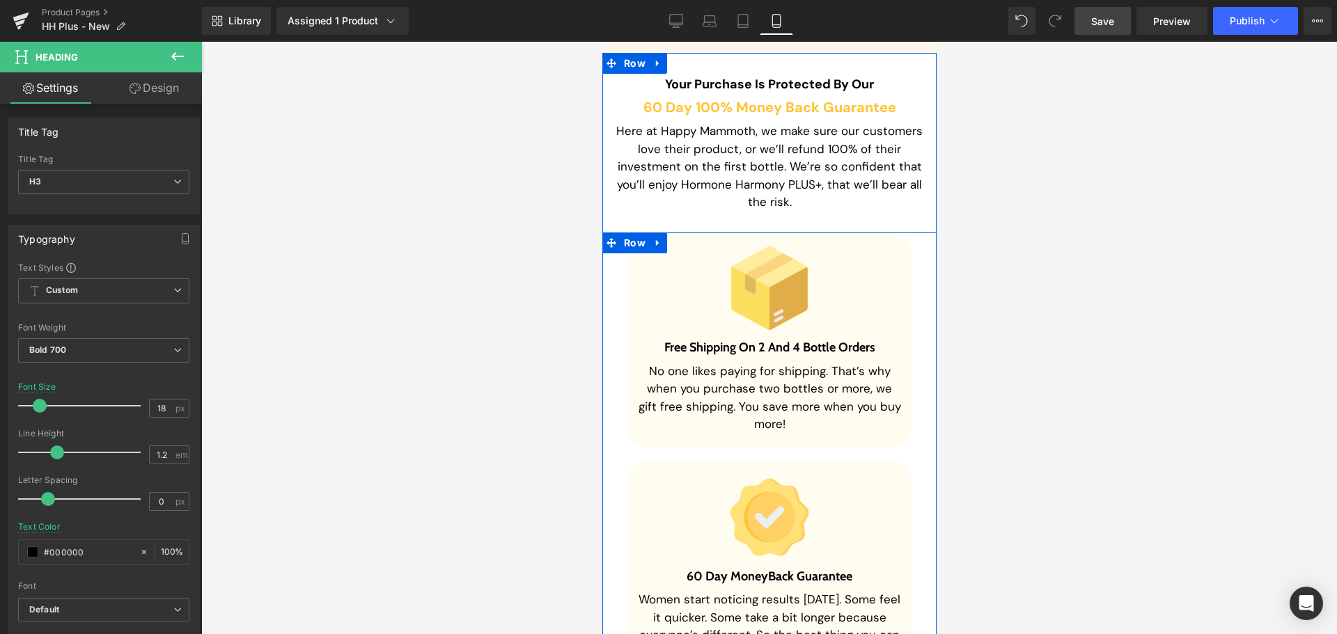
scroll to position [10435, 0]
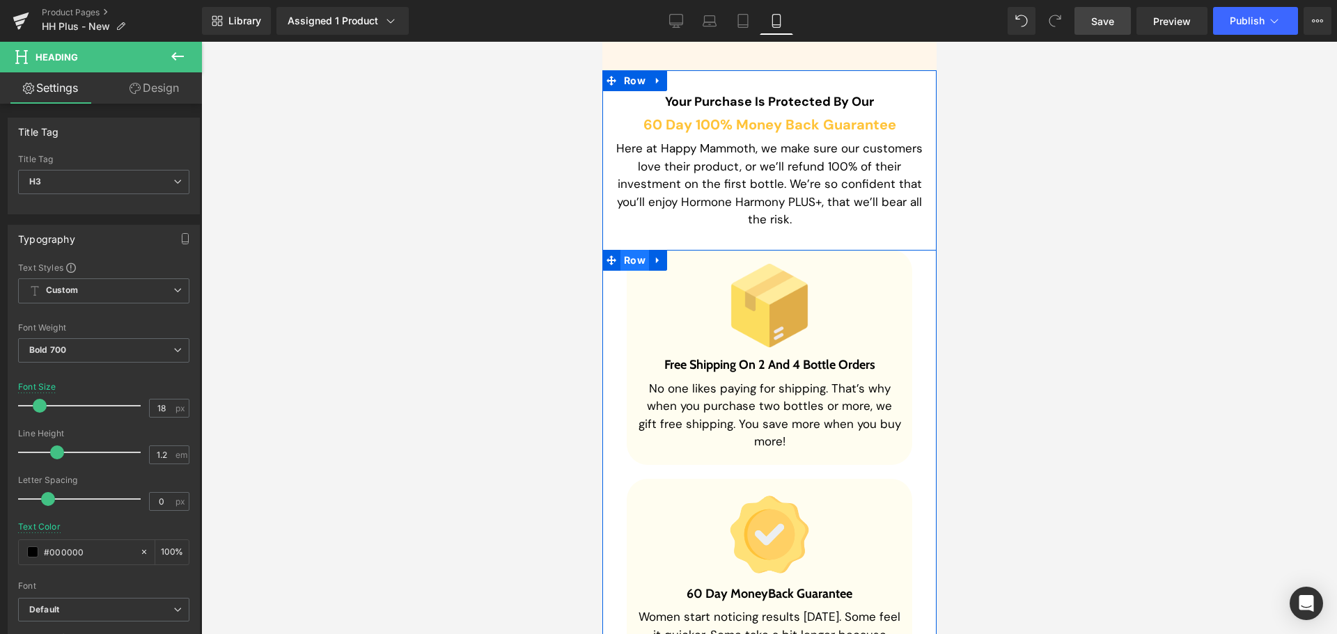
click at [622, 271] on span "Row" at bounding box center [634, 260] width 29 height 21
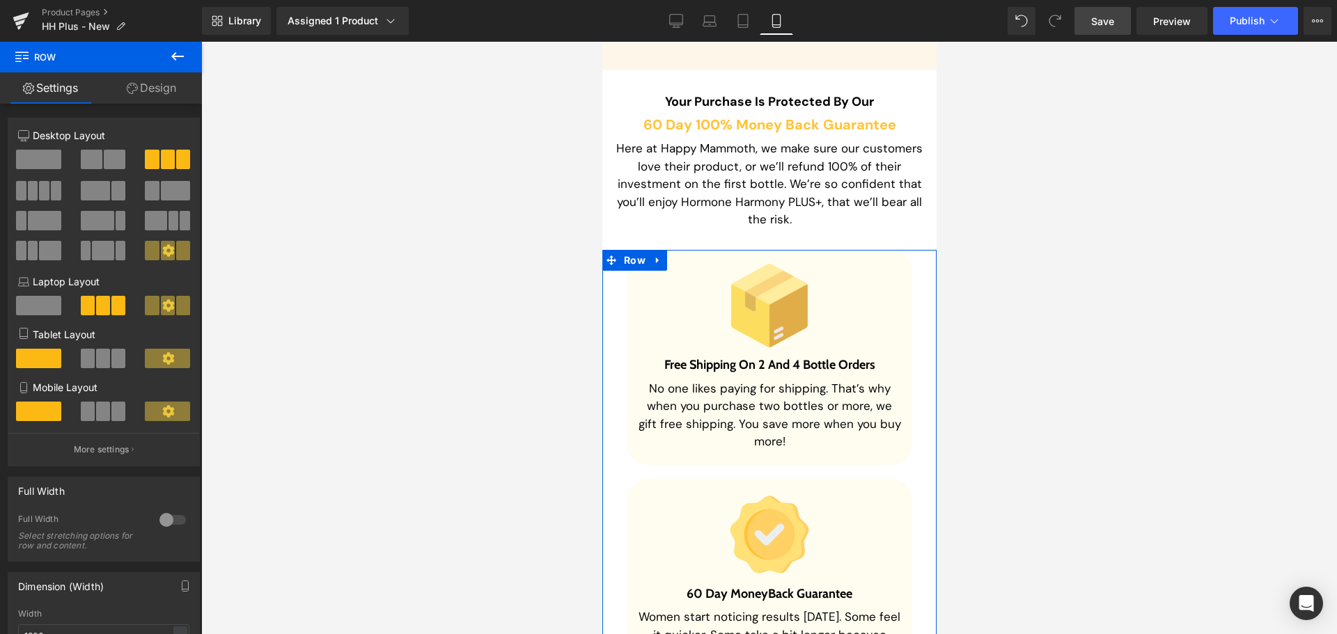
click at [136, 88] on icon at bounding box center [132, 88] width 11 height 11
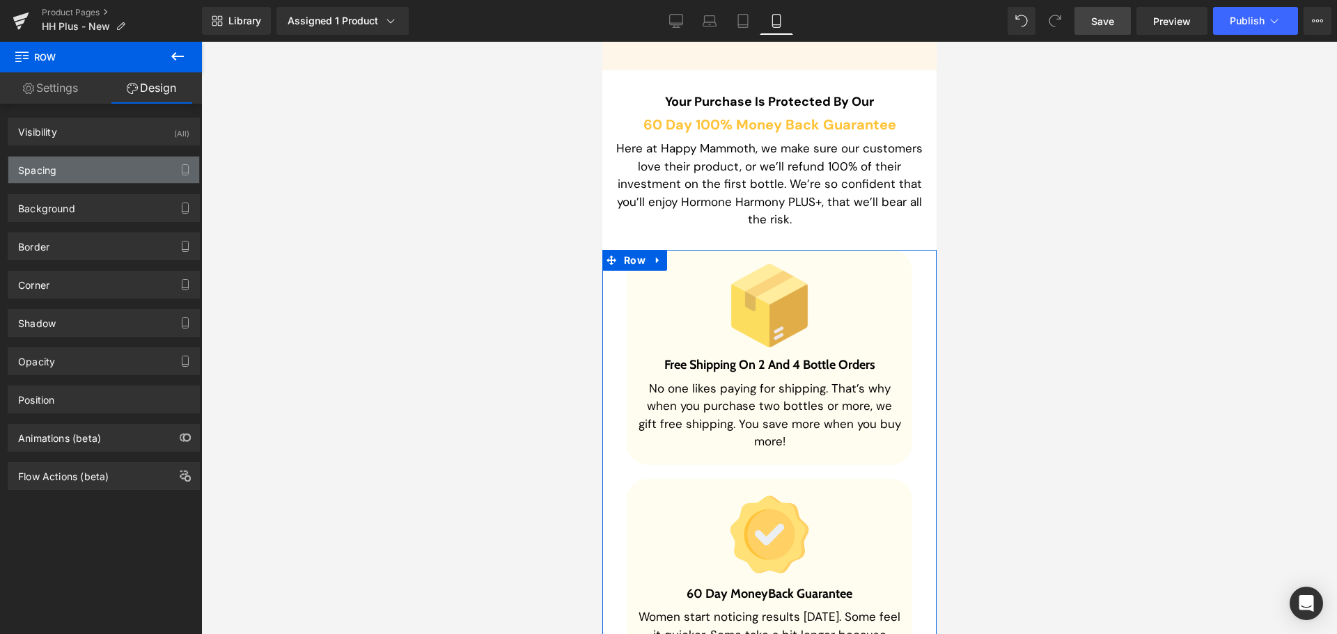
click at [86, 169] on div "Spacing" at bounding box center [103, 170] width 191 height 26
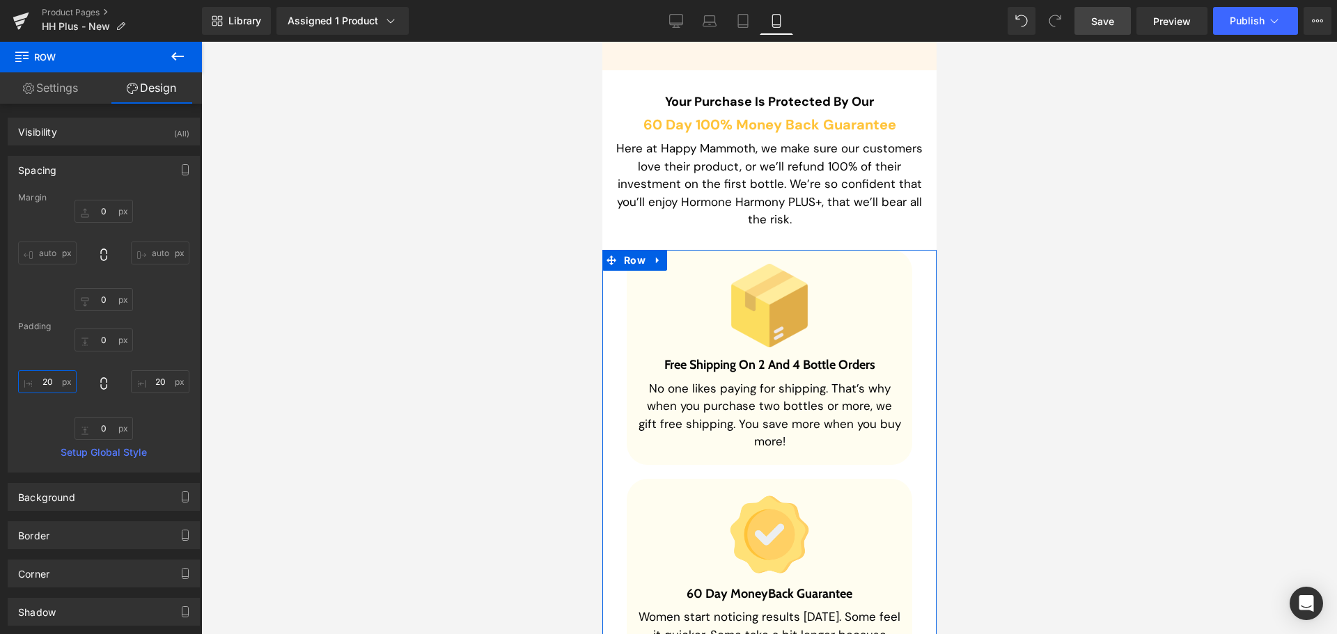
click at [45, 385] on input "20" at bounding box center [47, 381] width 58 height 23
type input "10"
click at [155, 381] on input "20" at bounding box center [160, 381] width 58 height 23
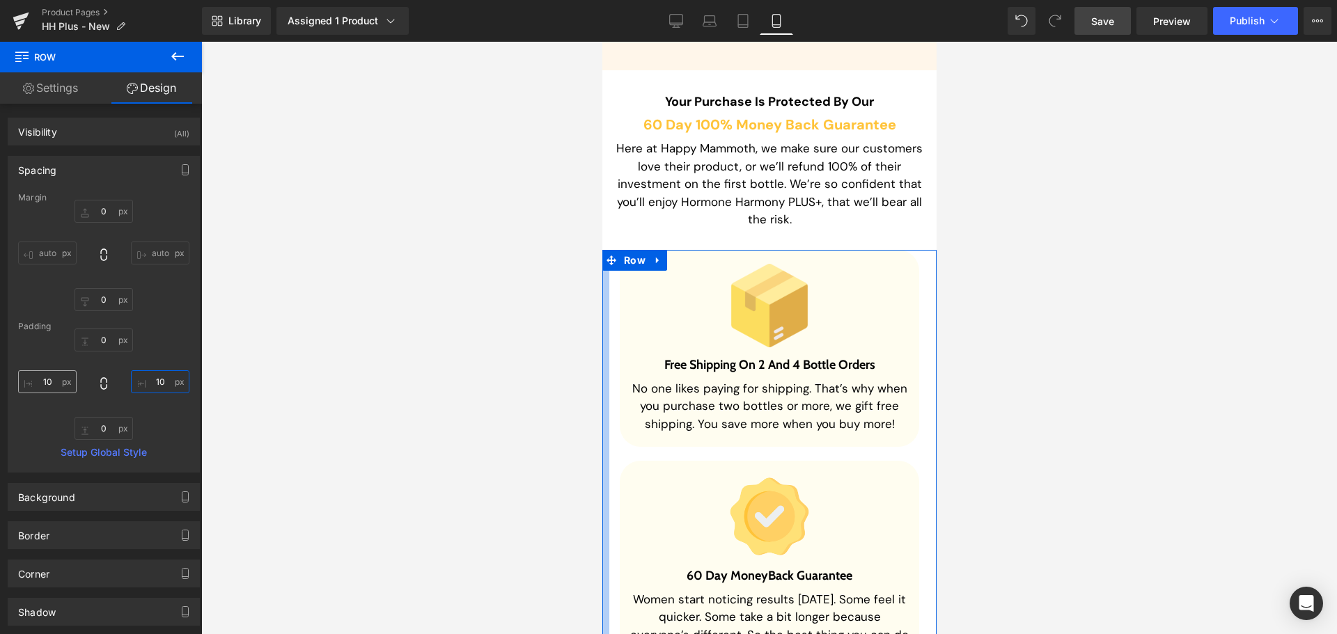
type input "10"
click at [48, 384] on input "10" at bounding box center [47, 381] width 58 height 23
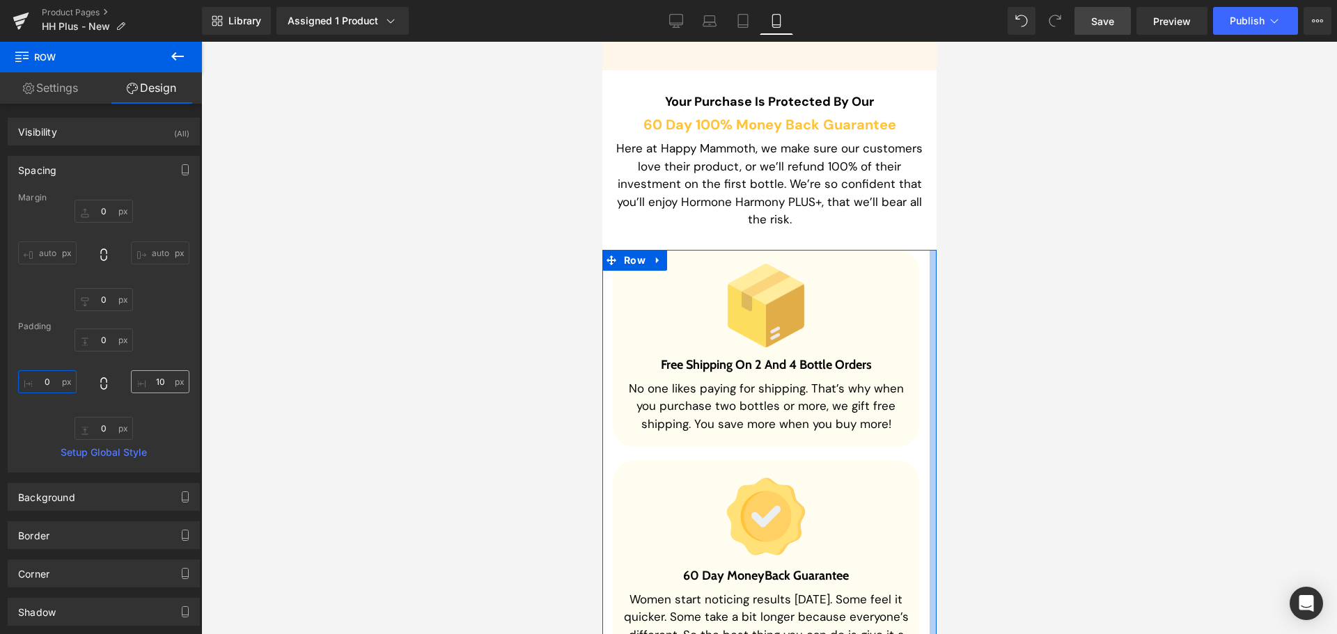
type input "0"
click at [150, 381] on input "10" at bounding box center [160, 381] width 58 height 23
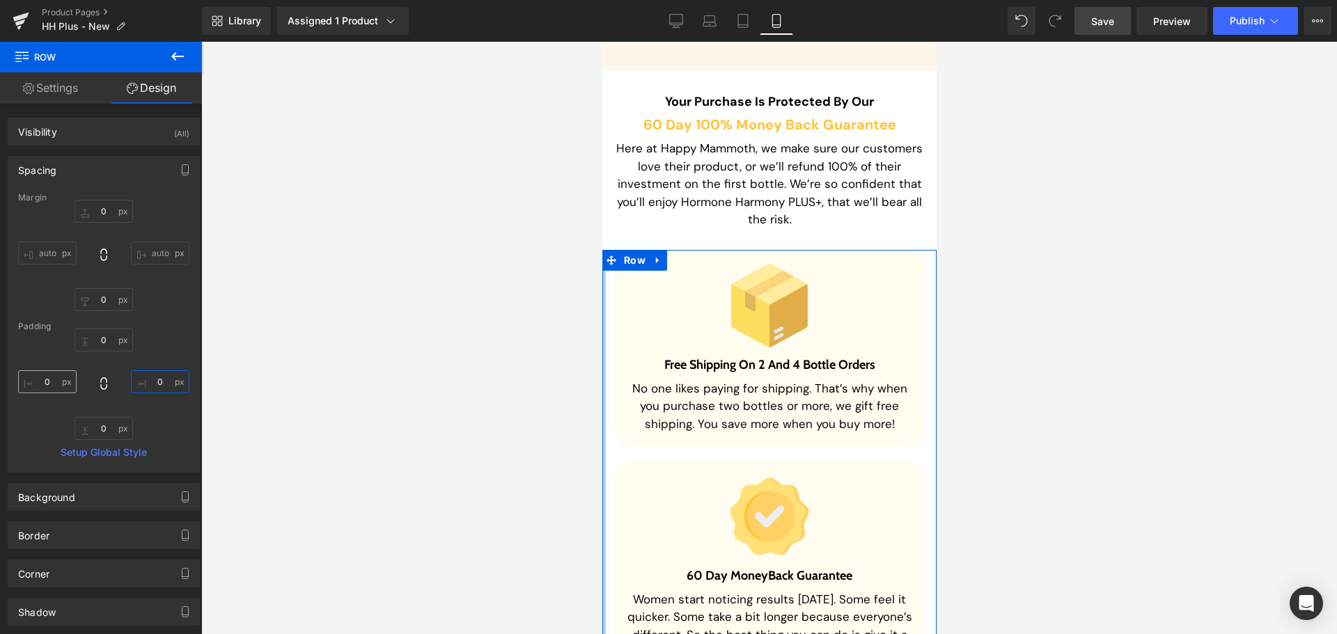
type input "0"
click at [48, 380] on input "0" at bounding box center [47, 381] width 58 height 23
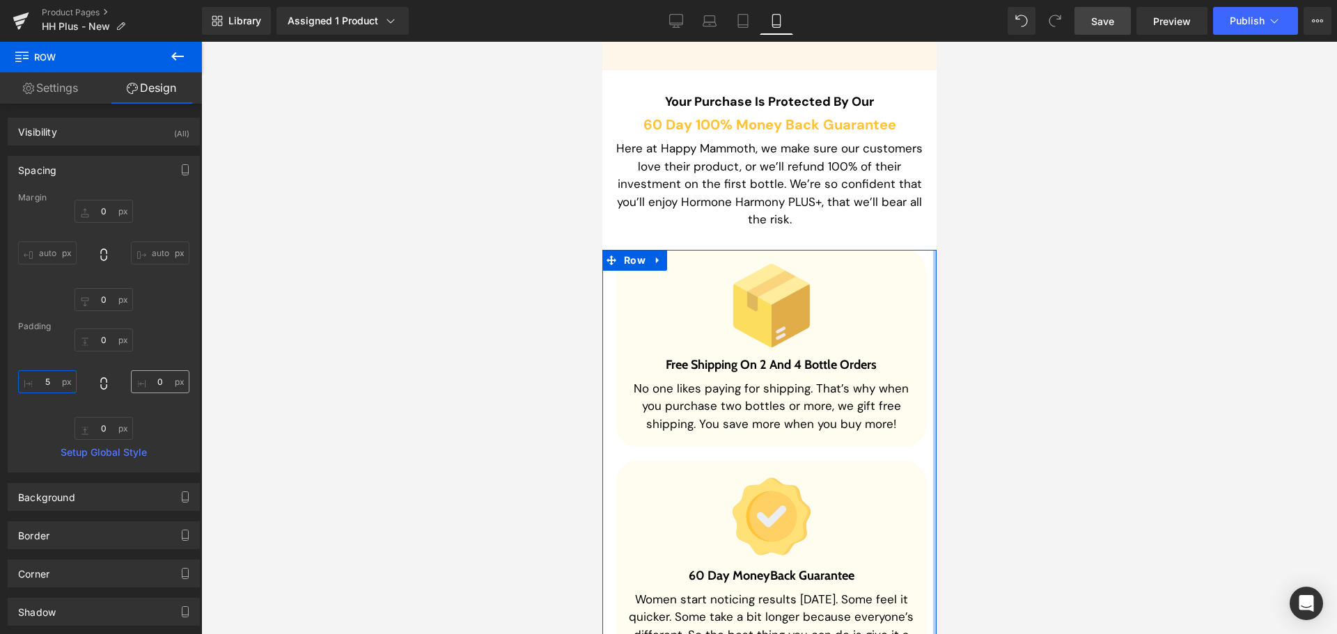
type input "5"
click at [152, 381] on input "0" at bounding box center [160, 381] width 58 height 23
type input "5"
click at [180, 356] on div "0 5 0 5" at bounding box center [103, 384] width 171 height 111
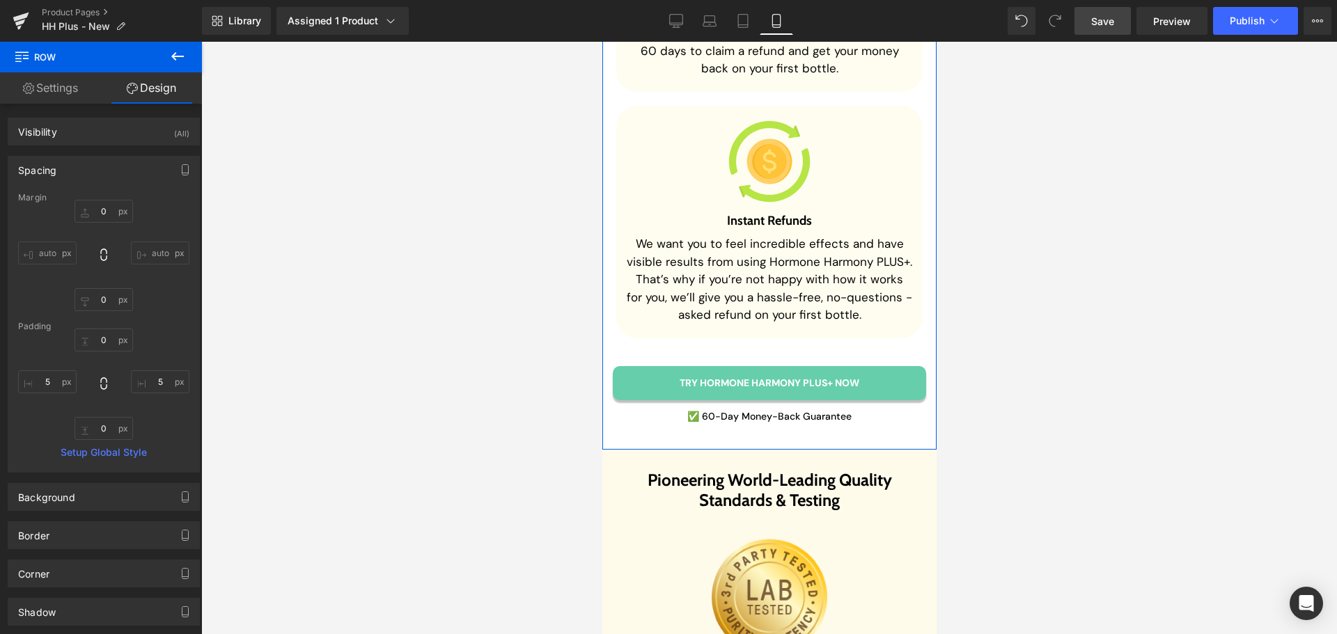
scroll to position [11062, 0]
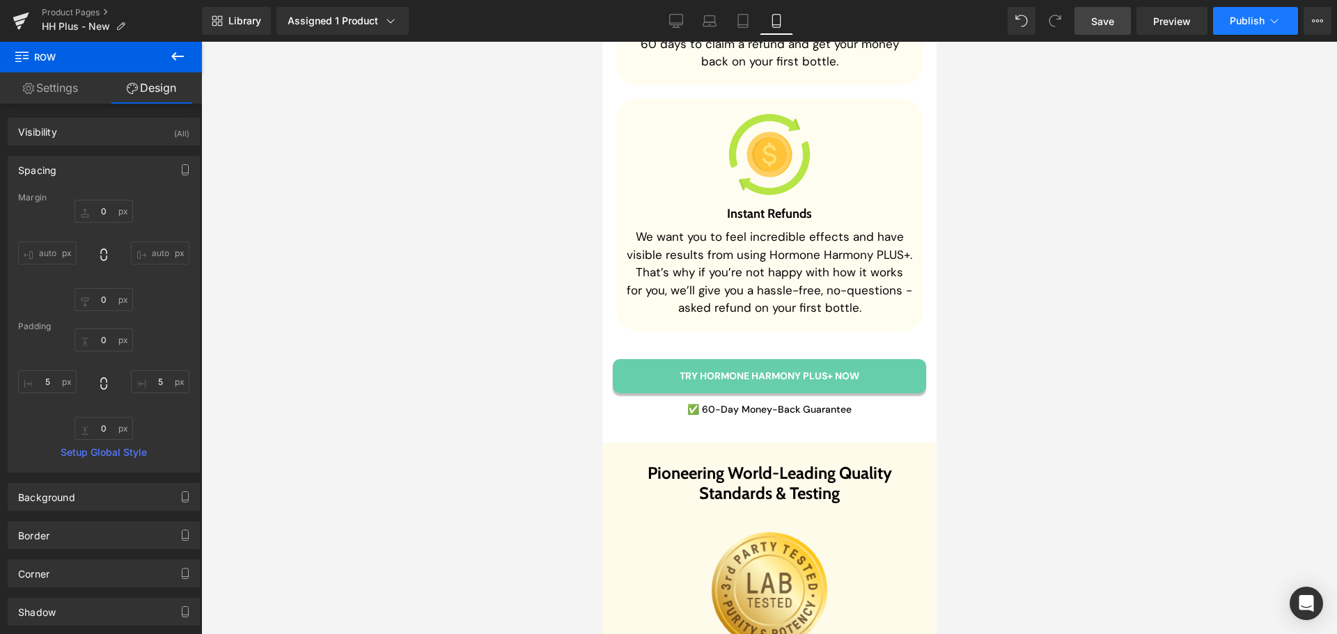
click at [1242, 32] on button "Publish" at bounding box center [1255, 21] width 85 height 28
click at [1271, 24] on icon at bounding box center [1274, 21] width 14 height 14
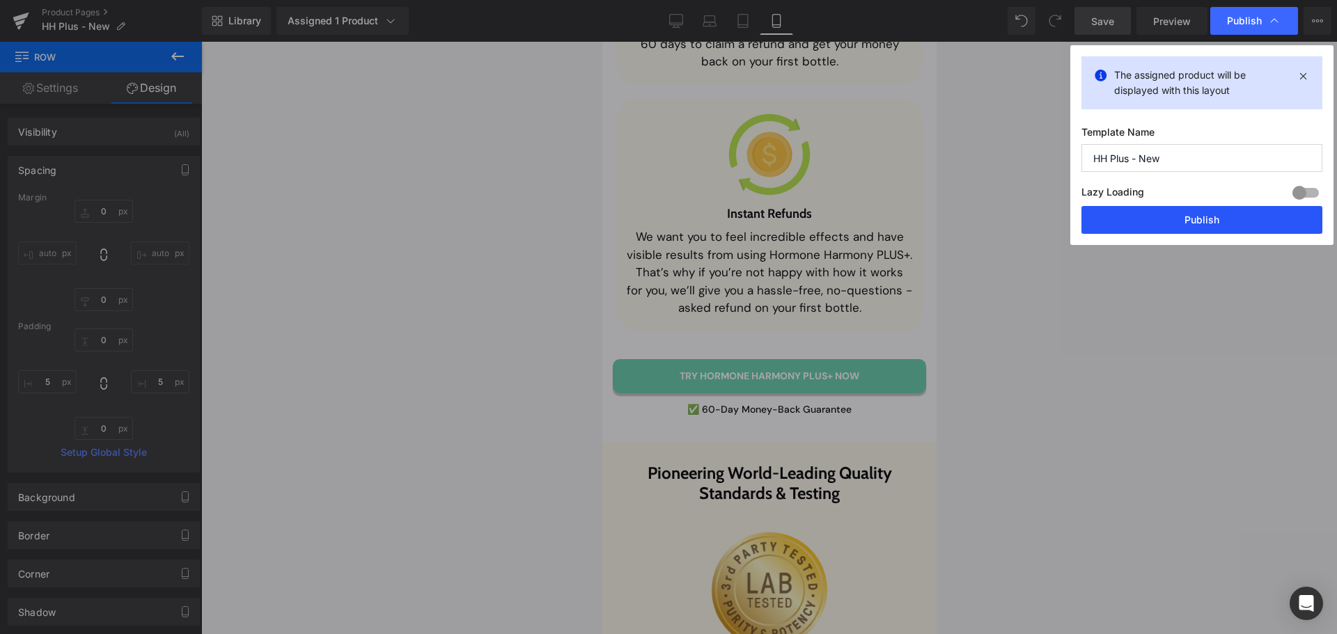
click at [1206, 214] on button "Publish" at bounding box center [1201, 220] width 241 height 28
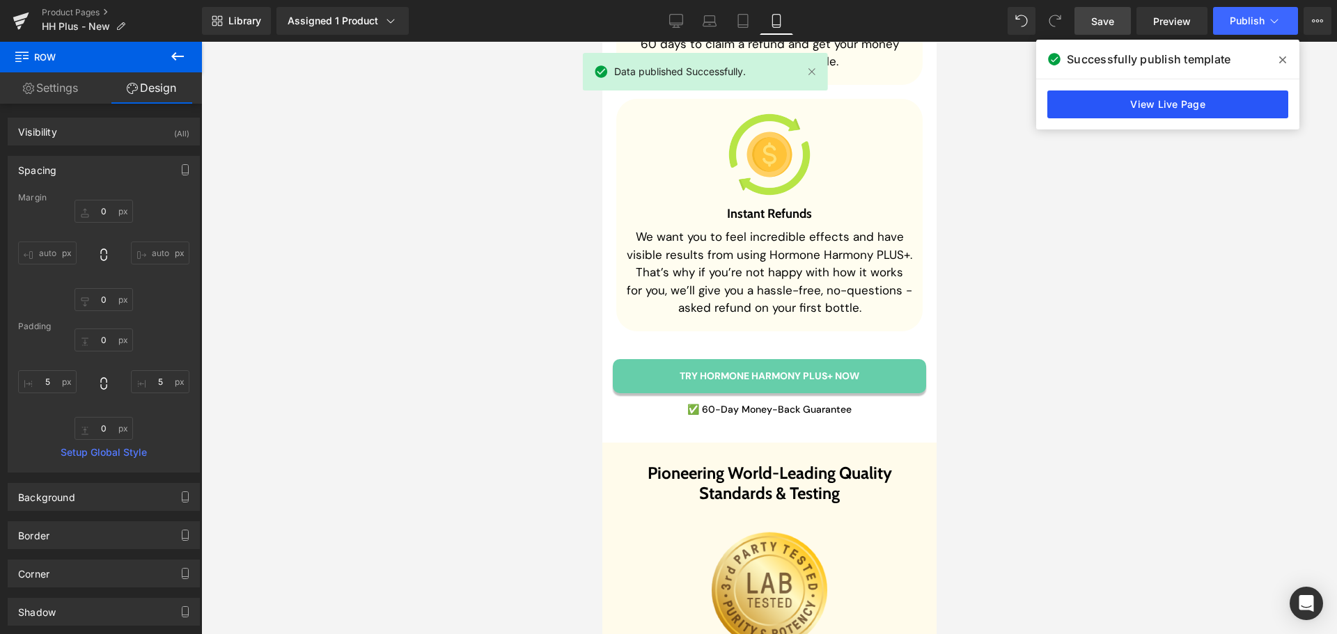
click at [1167, 108] on link "View Live Page" at bounding box center [1167, 104] width 241 height 28
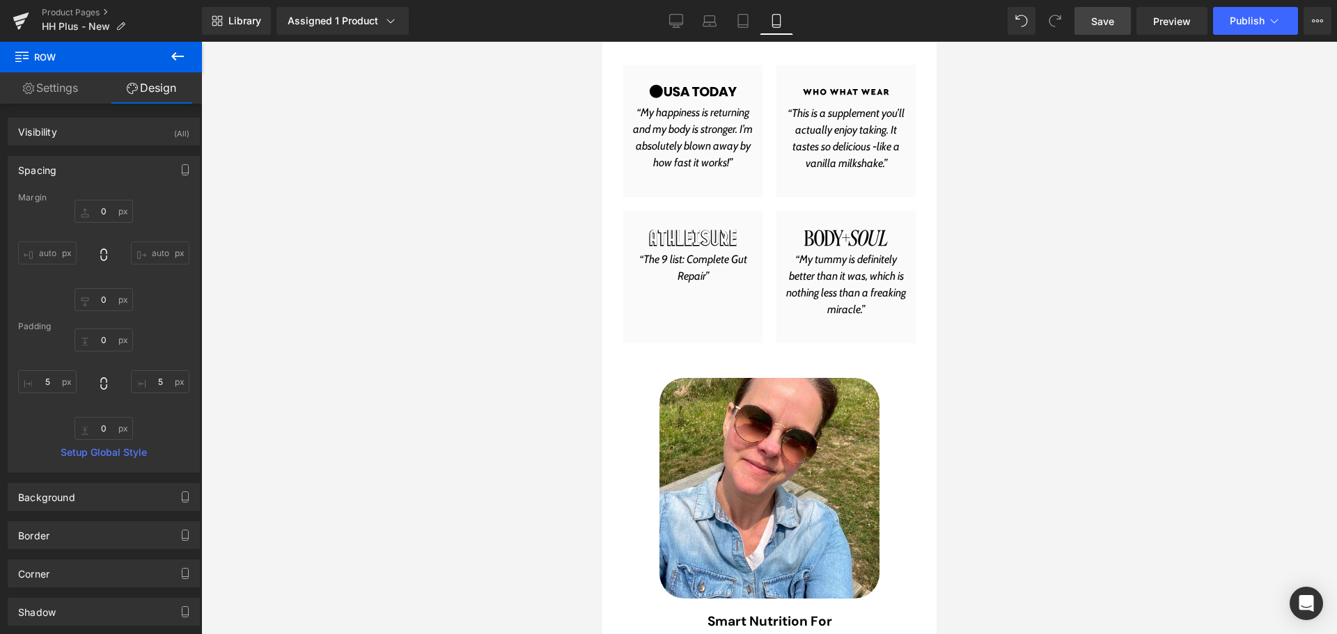
scroll to position [0, 0]
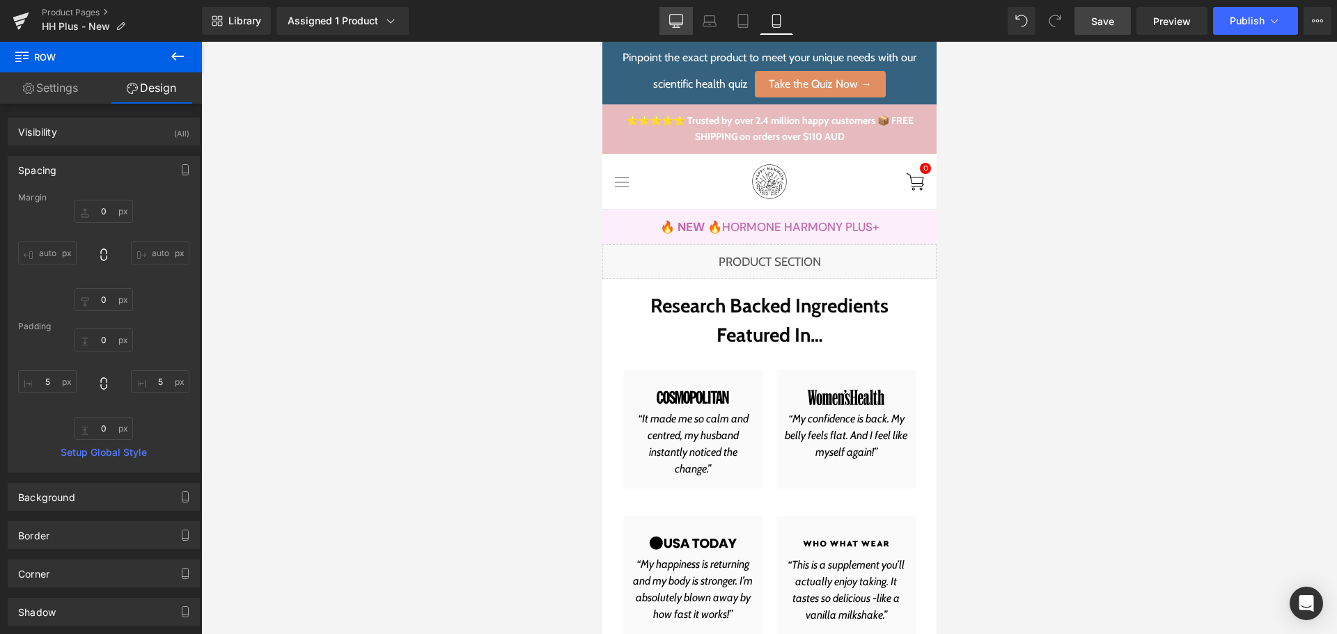
drag, startPoint x: 527, startPoint y: 78, endPoint x: 664, endPoint y: 18, distance: 149.6
click at [664, 18] on link "Desktop" at bounding box center [675, 21] width 33 height 28
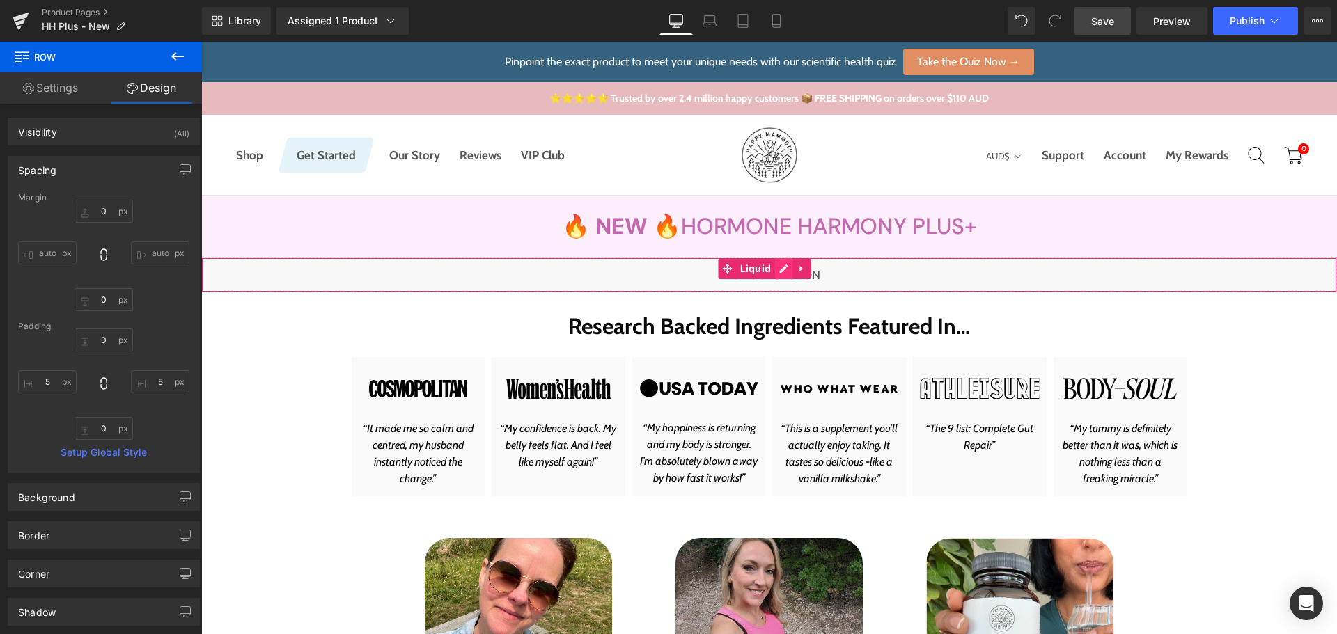
click at [781, 271] on div "Liquid" at bounding box center [768, 275] width 1135 height 35
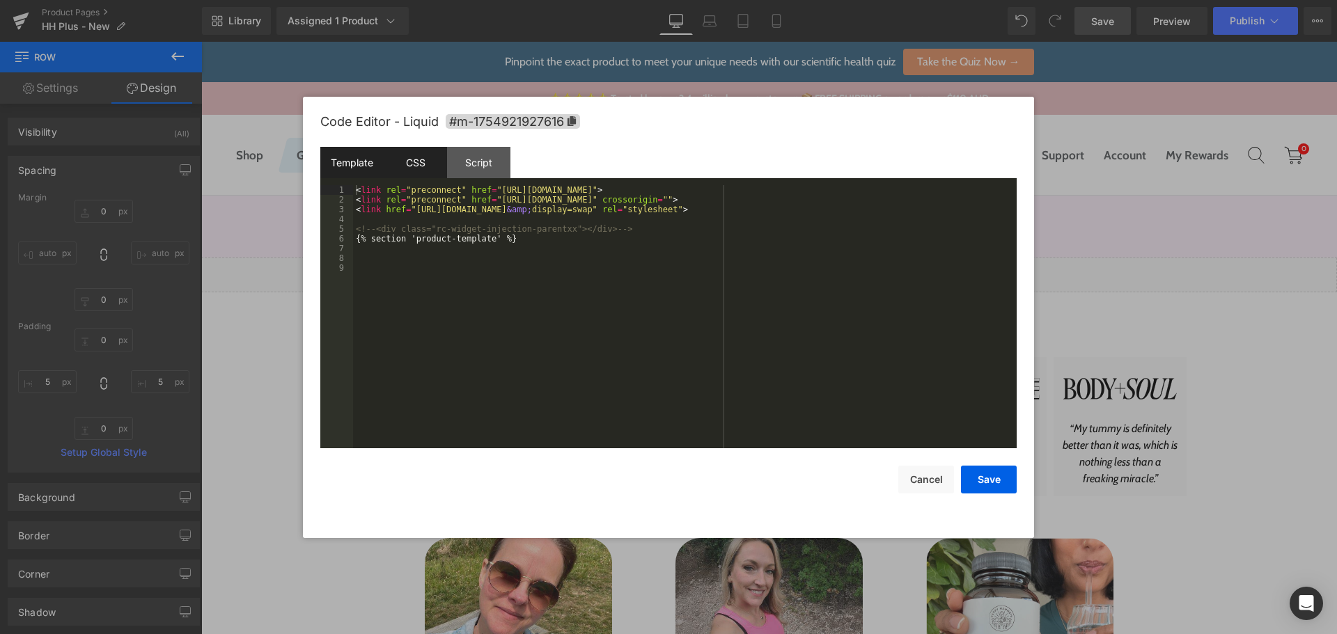
click at [426, 172] on div "CSS" at bounding box center [415, 162] width 63 height 31
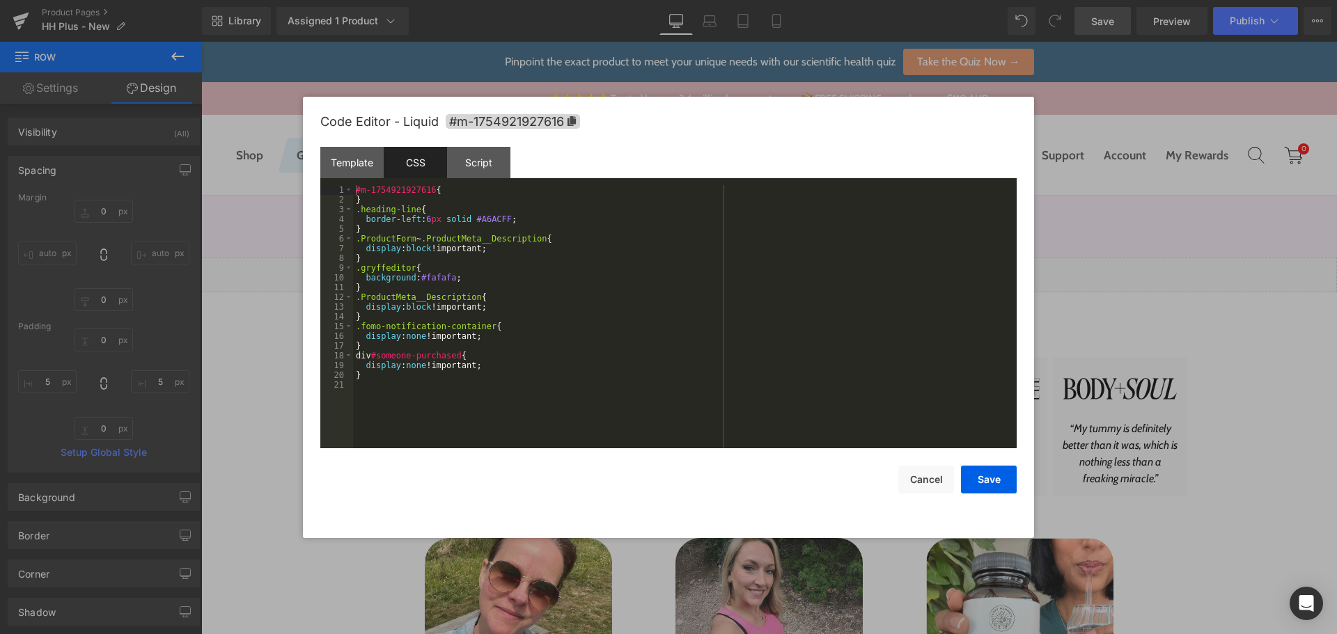
click at [414, 391] on div "#m-1754921927616 { } .heading-line { border-left : 6 px solid #A6ACFF ; } .Prod…" at bounding box center [684, 326] width 663 height 283
